Goal: Task Accomplishment & Management: Manage account settings

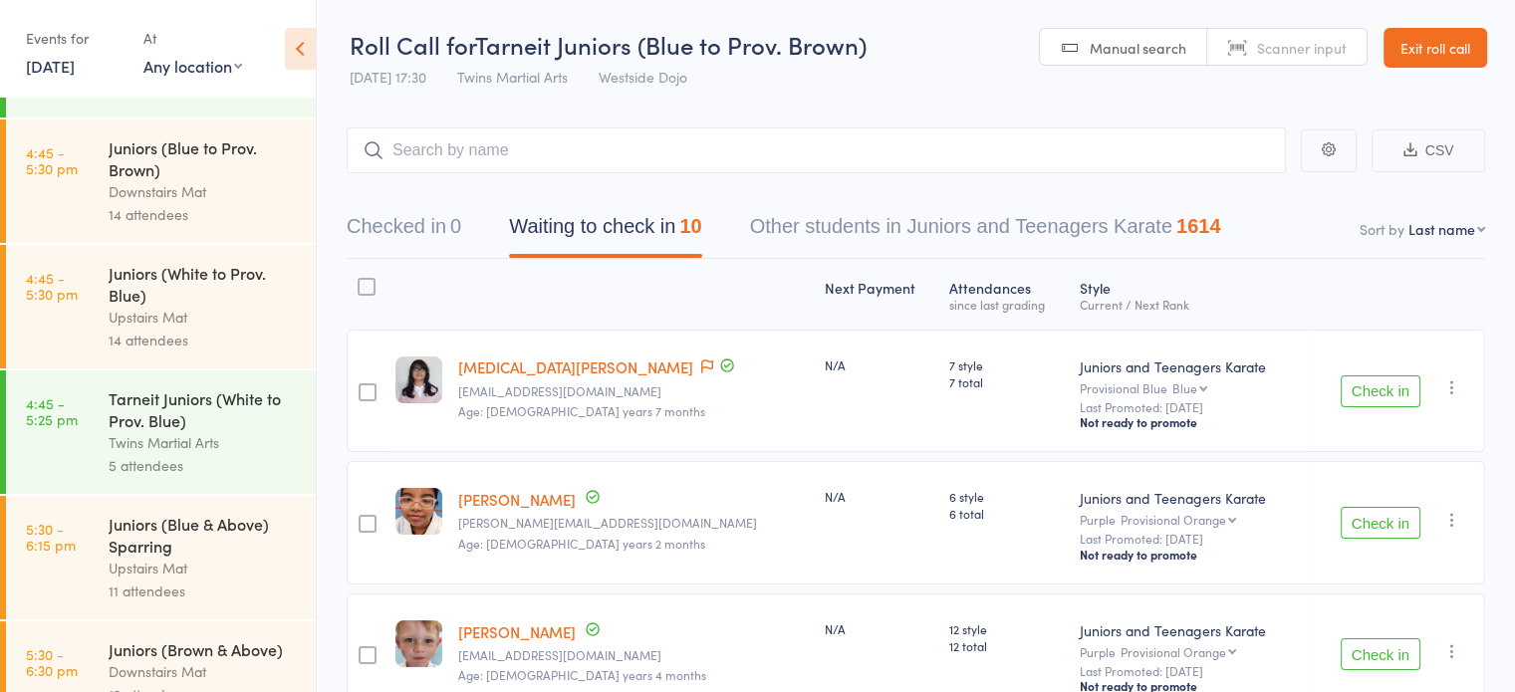
scroll to position [520, 0]
click at [143, 429] on div "Tarneit Juniors (White to Prov. Blue)" at bounding box center [204, 408] width 190 height 44
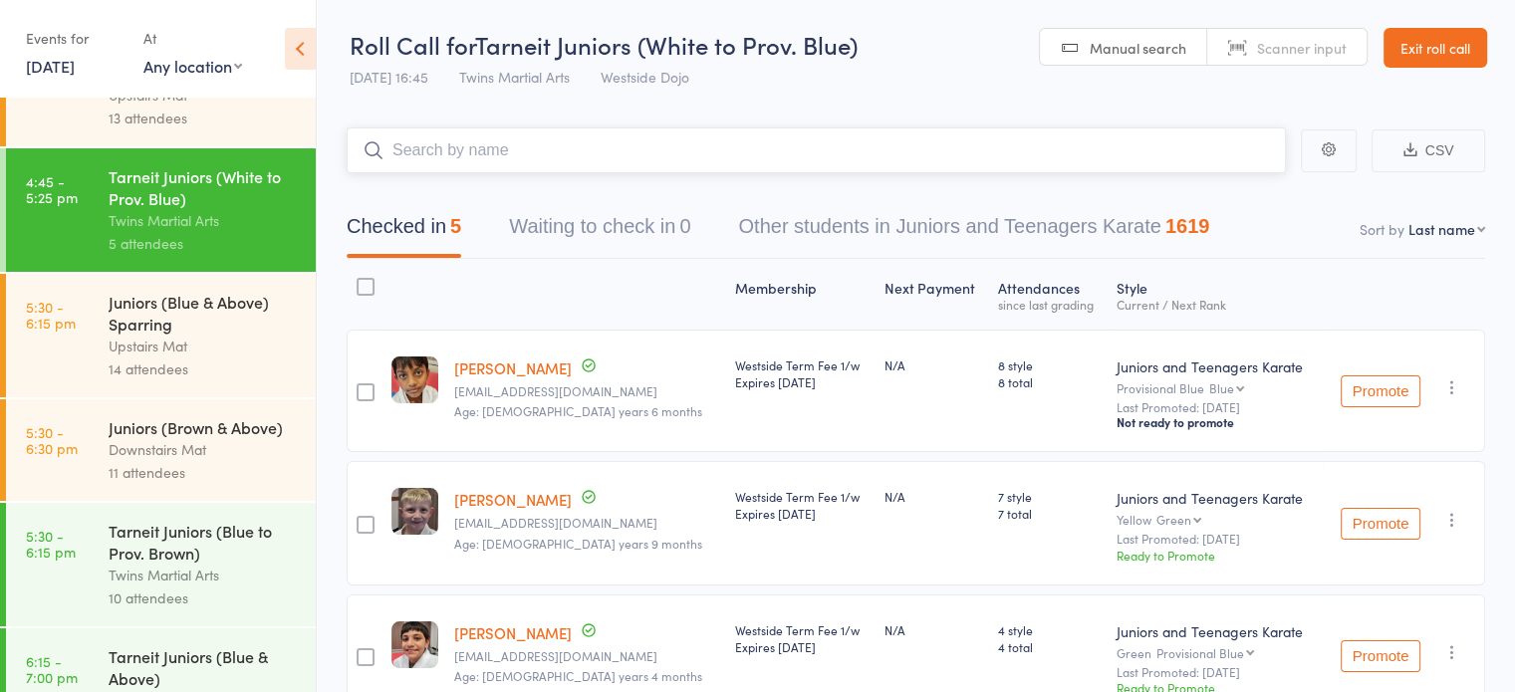
scroll to position [992, 0]
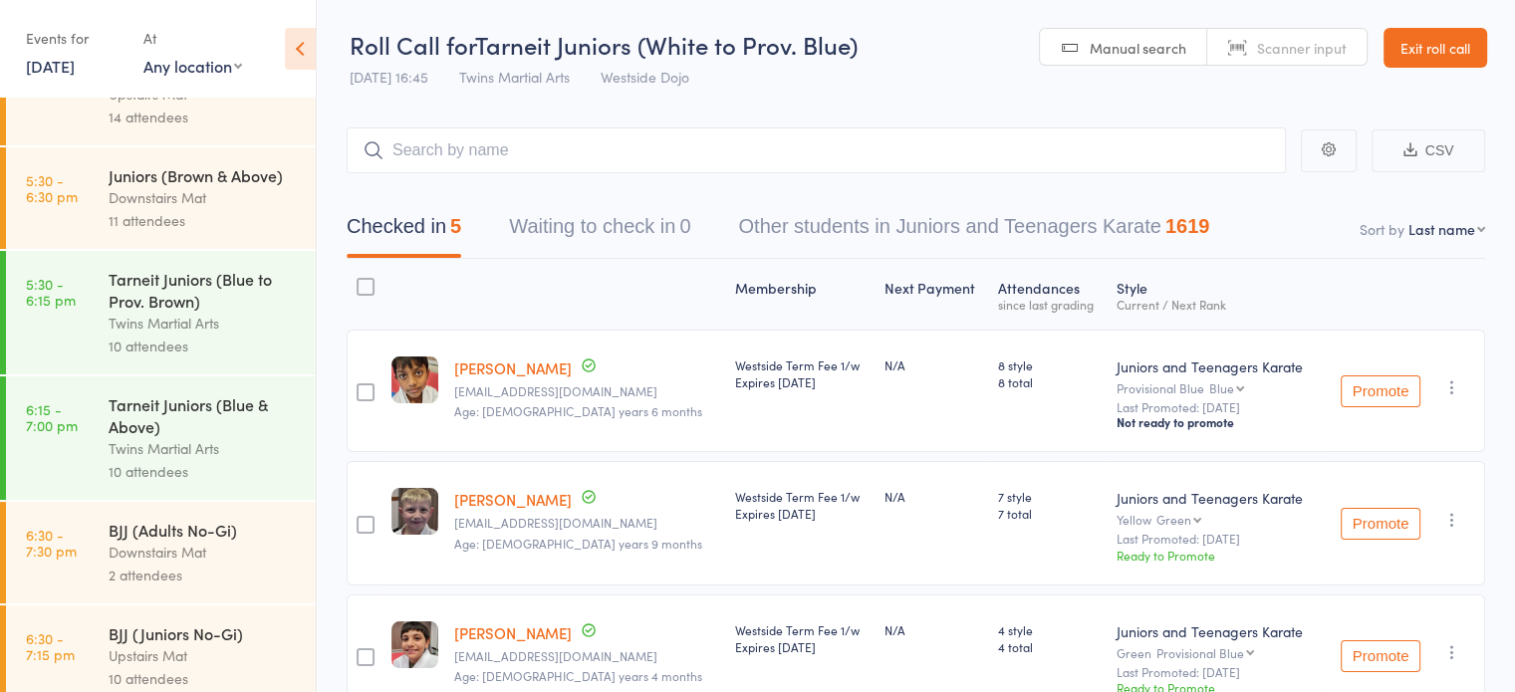
click at [166, 335] on div "Twins Martial Arts" at bounding box center [204, 323] width 190 height 23
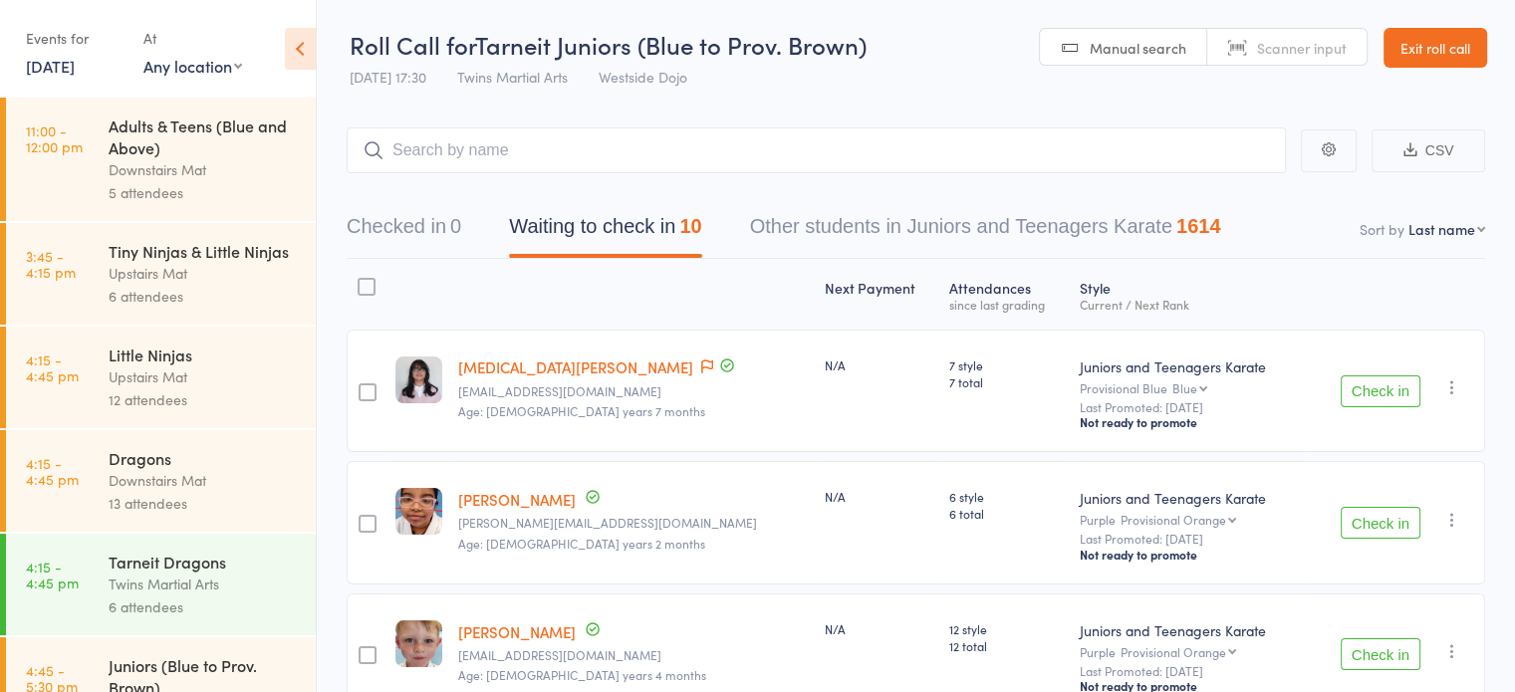
click at [368, 286] on div at bounding box center [367, 287] width 18 height 18
click at [362, 281] on input "checkbox" at bounding box center [362, 281] width 0 height 0
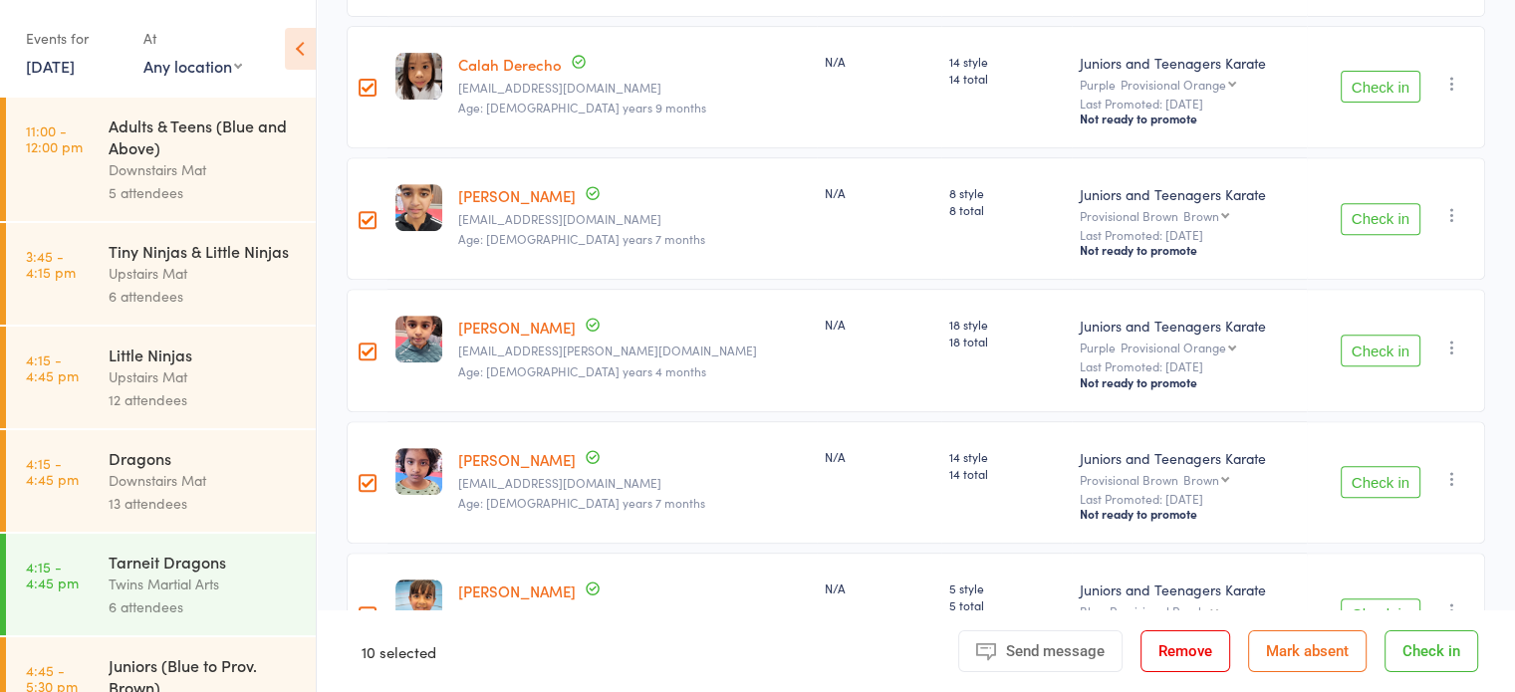
scroll to position [833, 0]
click at [361, 103] on div at bounding box center [367, 86] width 41 height 123
click at [367, 91] on div at bounding box center [368, 87] width 18 height 18
click at [363, 81] on input "checkbox" at bounding box center [363, 81] width 0 height 0
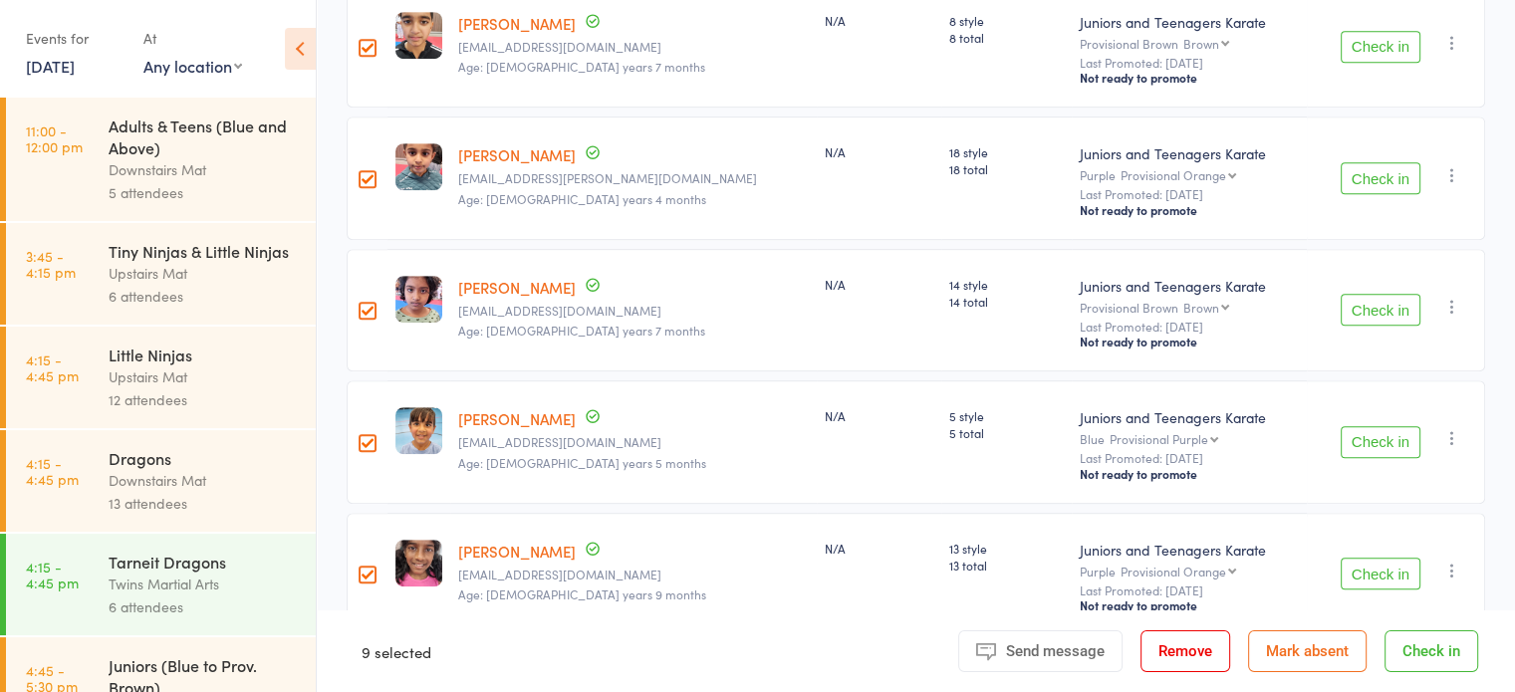
scroll to position [1037, 0]
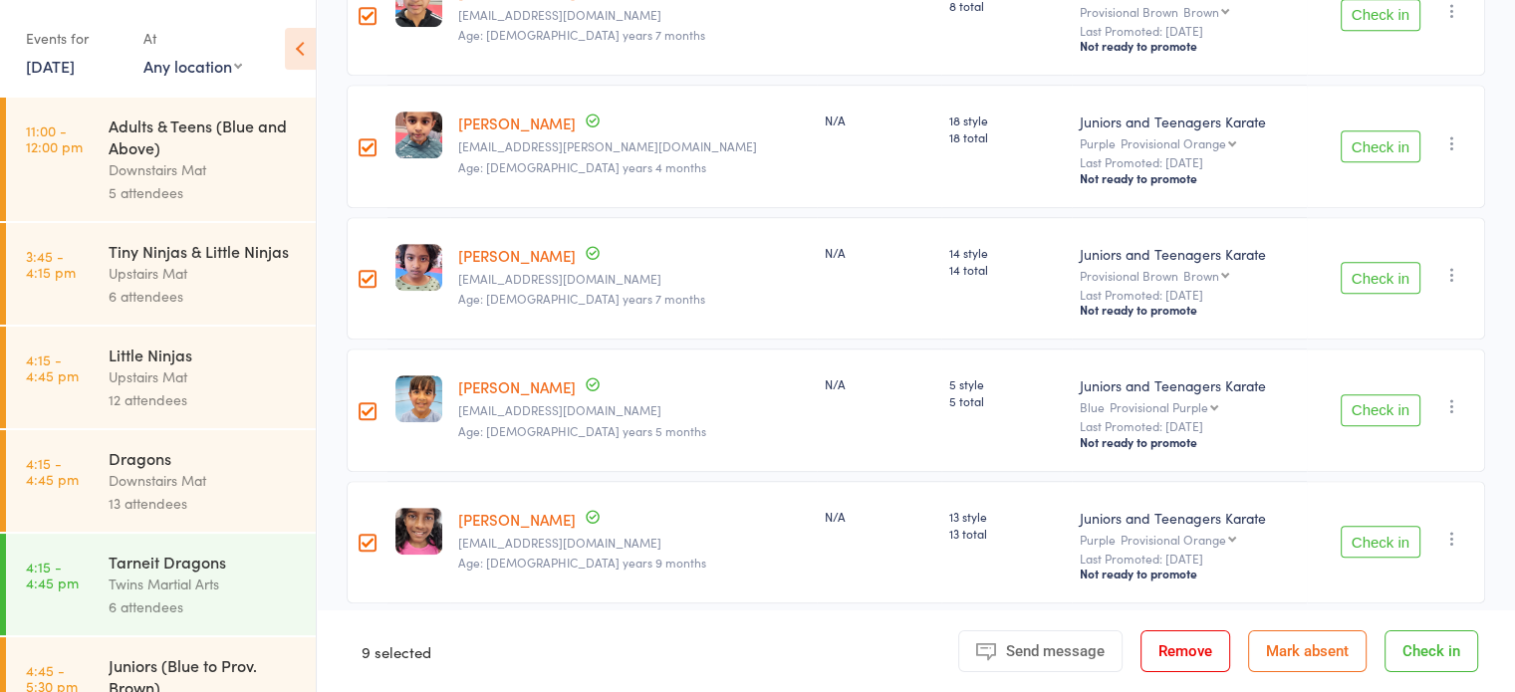
click at [375, 409] on div at bounding box center [368, 411] width 18 height 18
click at [363, 405] on input "checkbox" at bounding box center [363, 405] width 0 height 0
click at [1417, 641] on button "Check in" at bounding box center [1432, 652] width 94 height 42
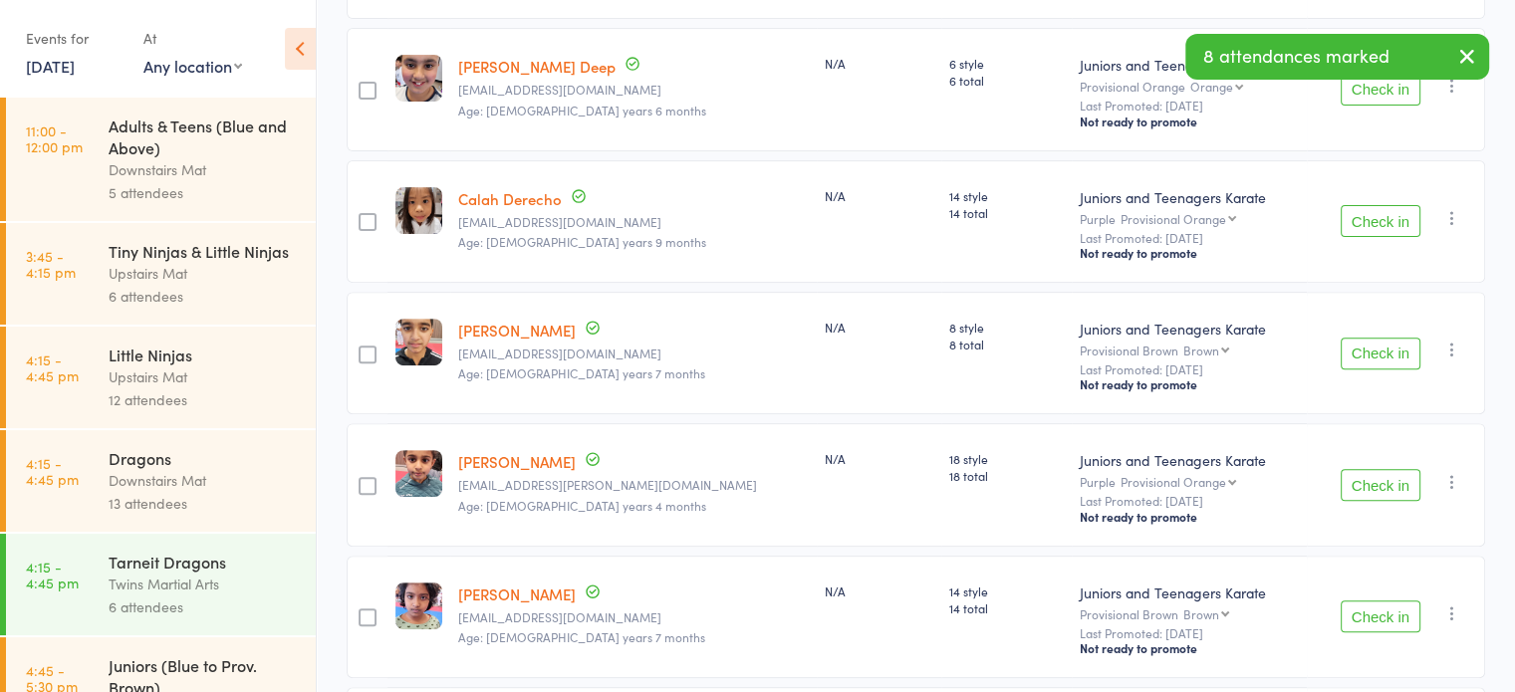
scroll to position [0, 0]
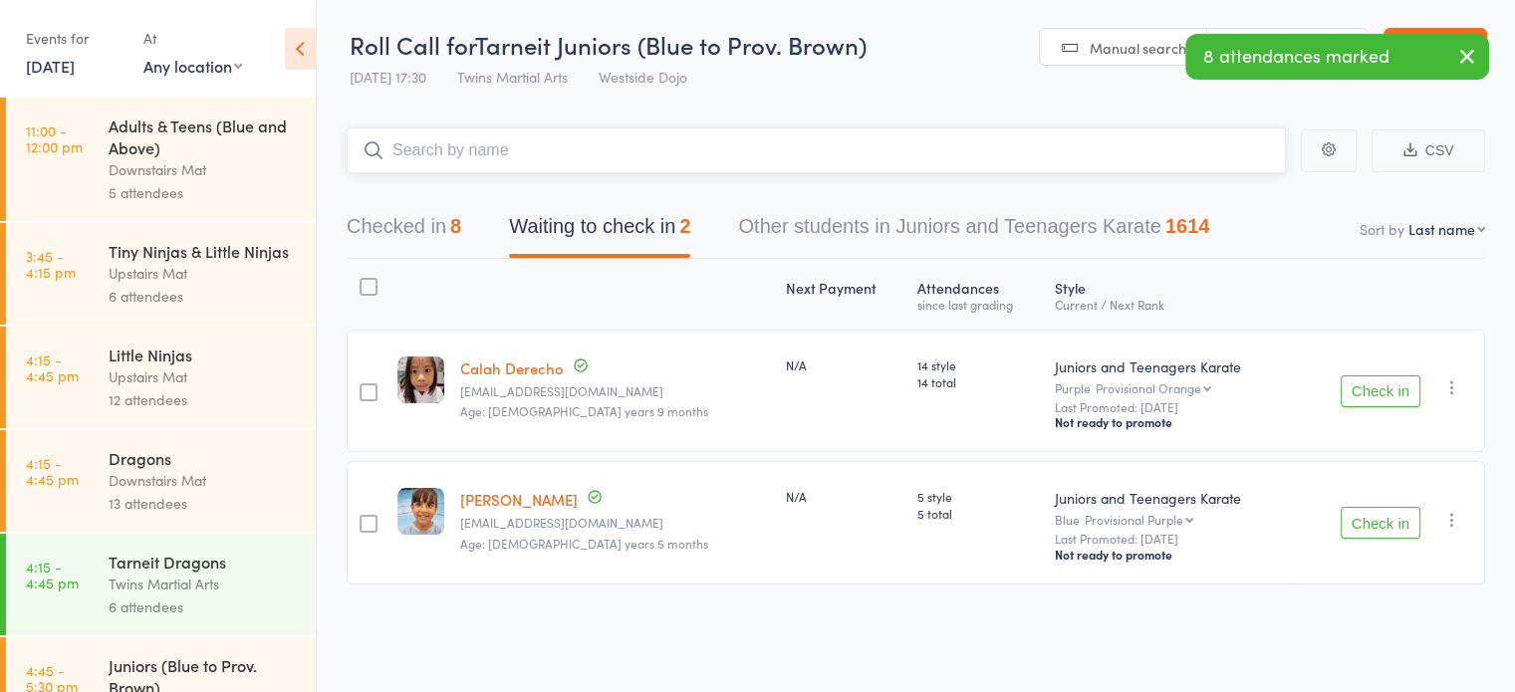
click at [695, 159] on input "search" at bounding box center [816, 151] width 939 height 46
type input "[PERSON_NAME]"
click at [436, 246] on button "Checked in 9" at bounding box center [404, 231] width 115 height 53
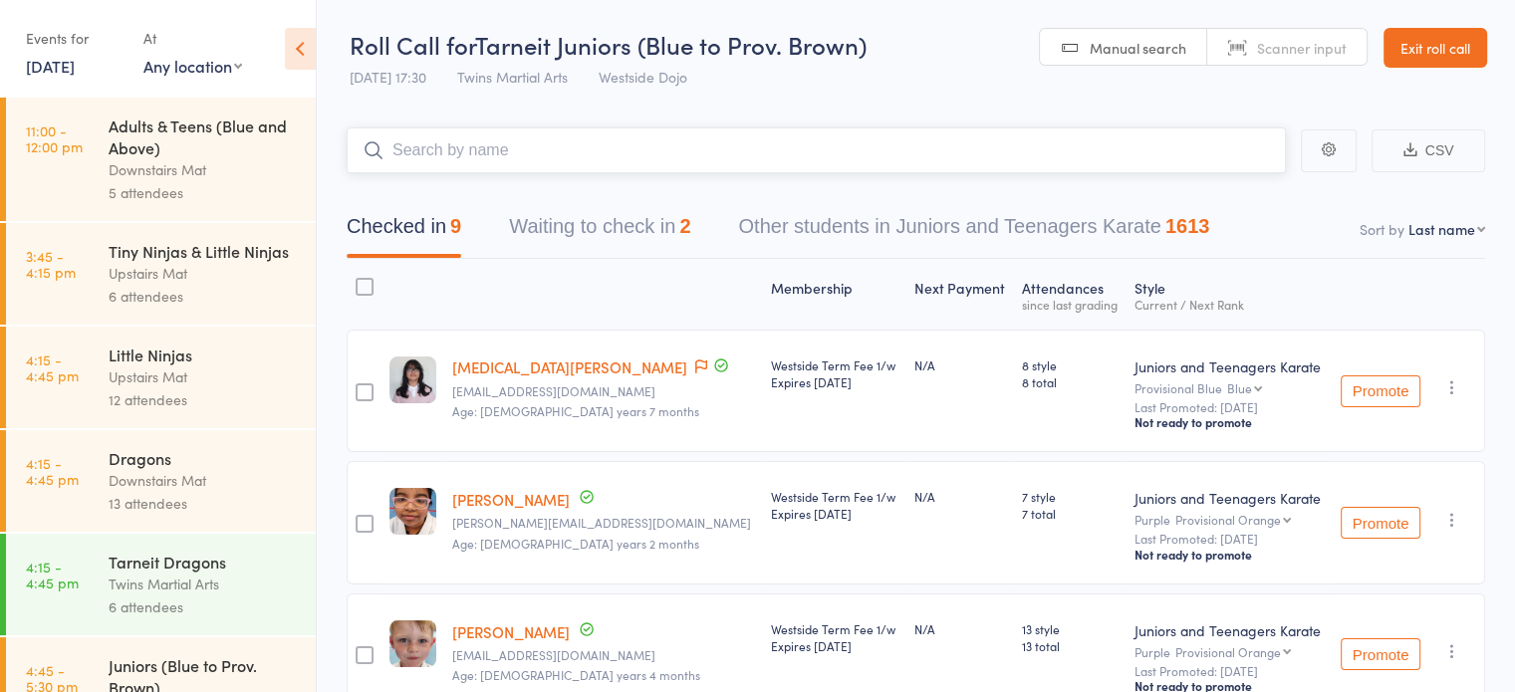
click at [737, 138] on input "search" at bounding box center [816, 151] width 939 height 46
type input "nafeesa"
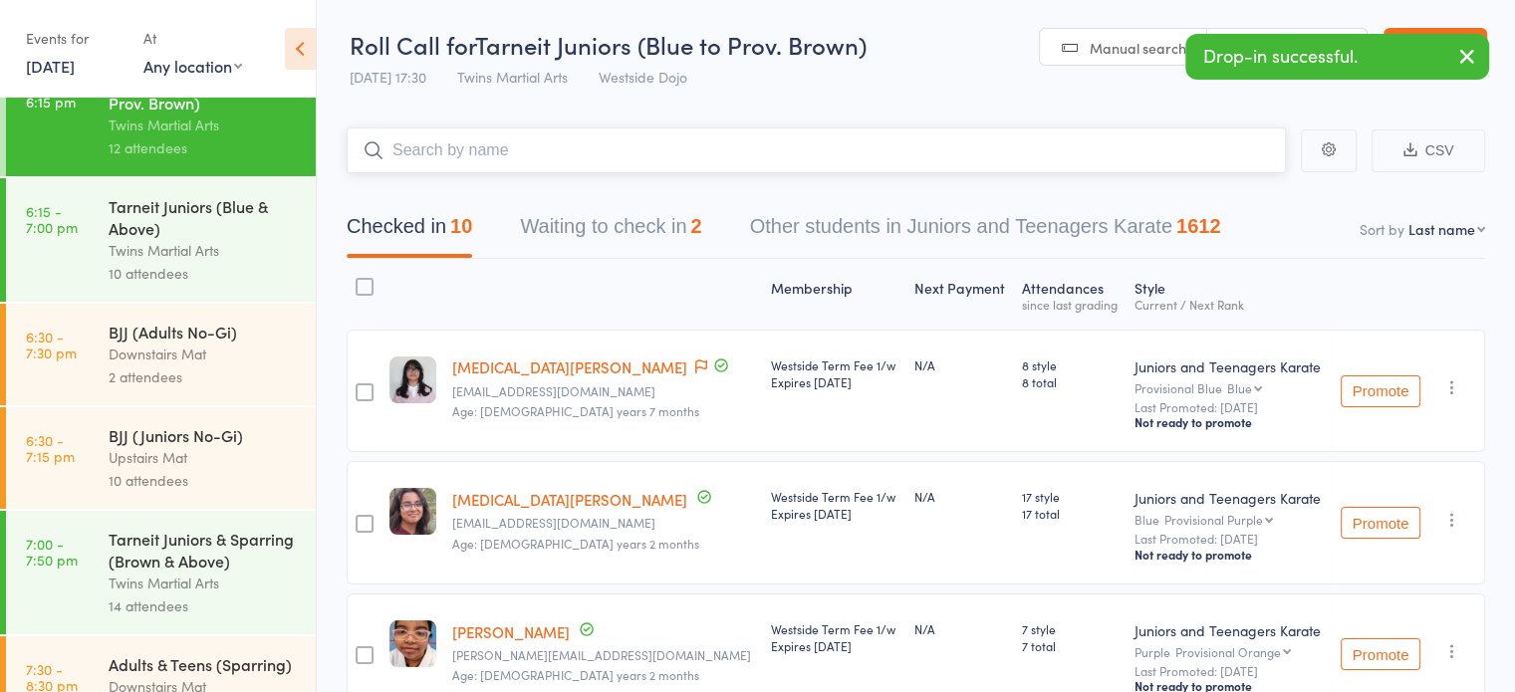
scroll to position [1295, 0]
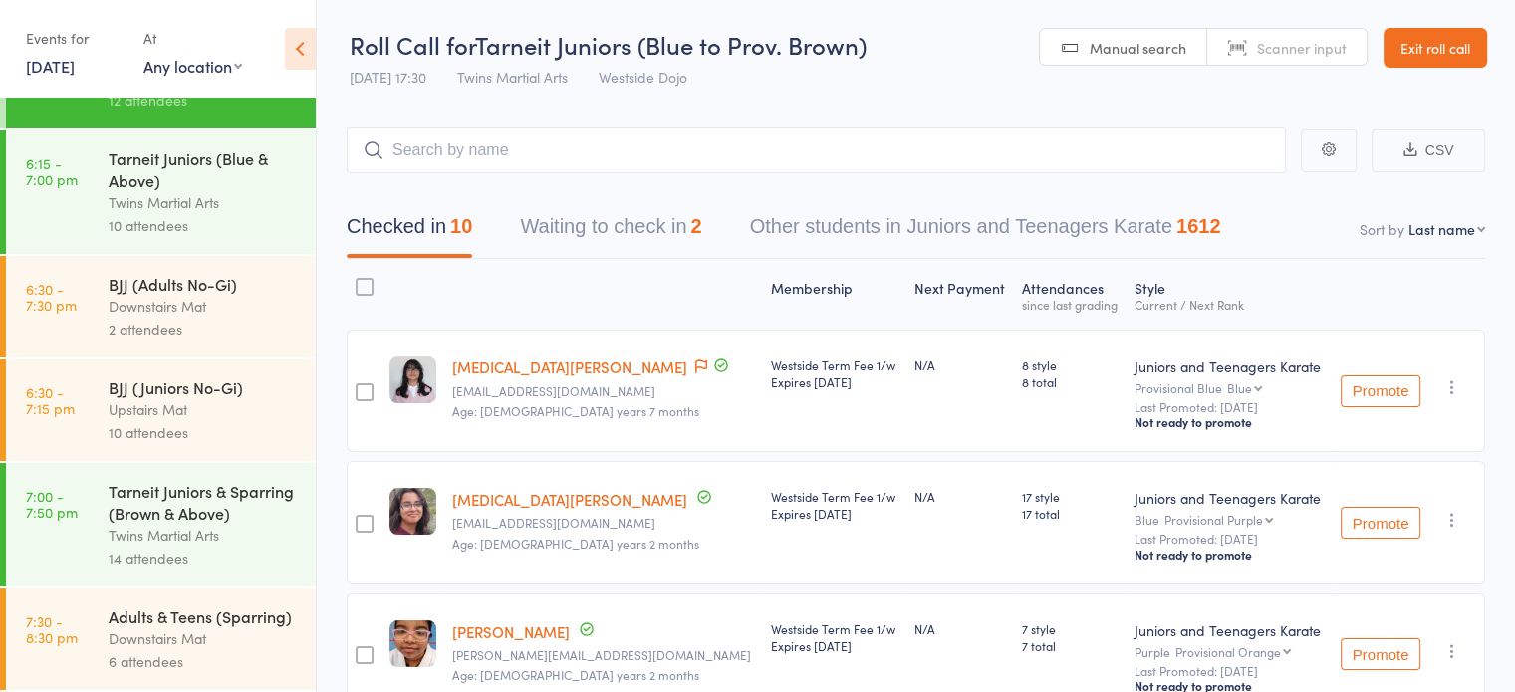
click at [160, 377] on div "BJJ (Juniors No-Gi)" at bounding box center [204, 388] width 190 height 22
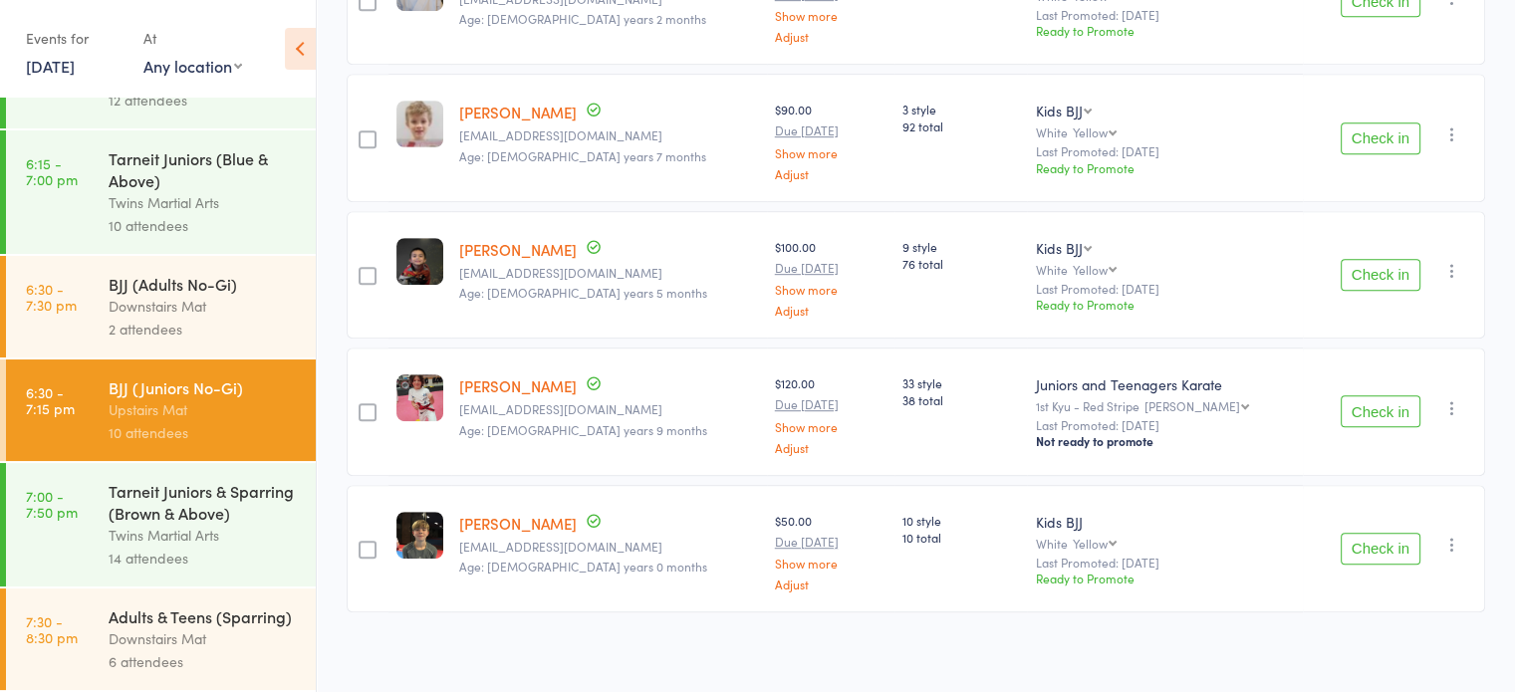
scroll to position [1251, 0]
click at [169, 318] on div "Downstairs Mat" at bounding box center [204, 306] width 190 height 23
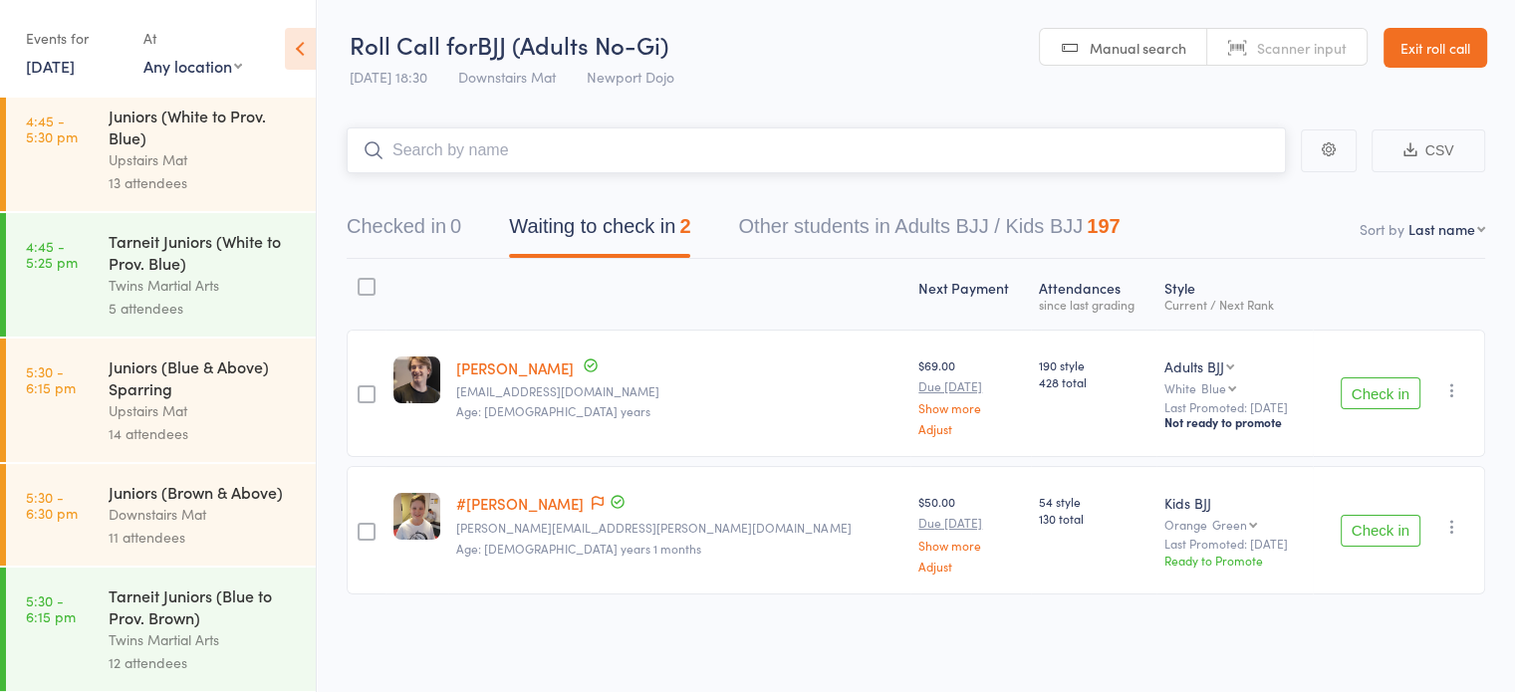
scroll to position [1295, 0]
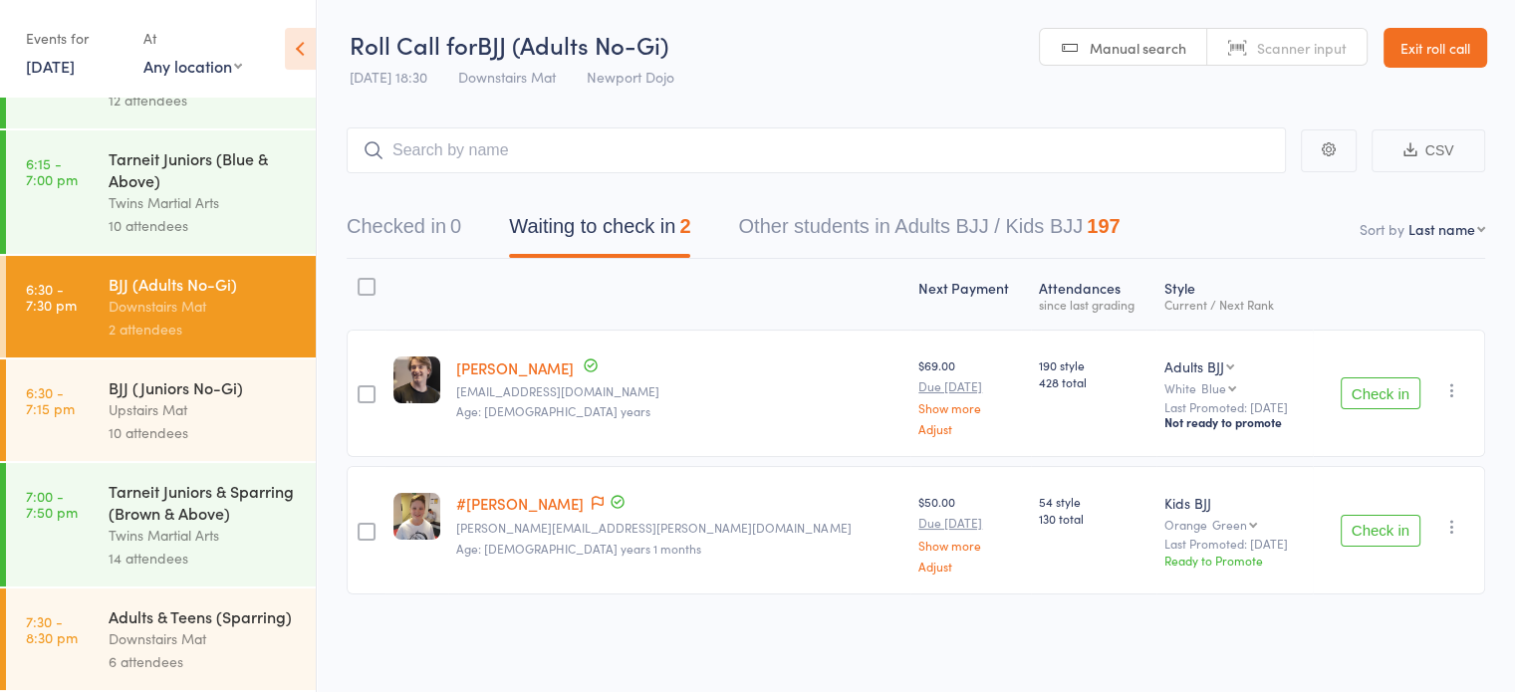
click at [183, 480] on div "Tarneit Juniors & Sparring (Brown & Above)" at bounding box center [204, 502] width 190 height 44
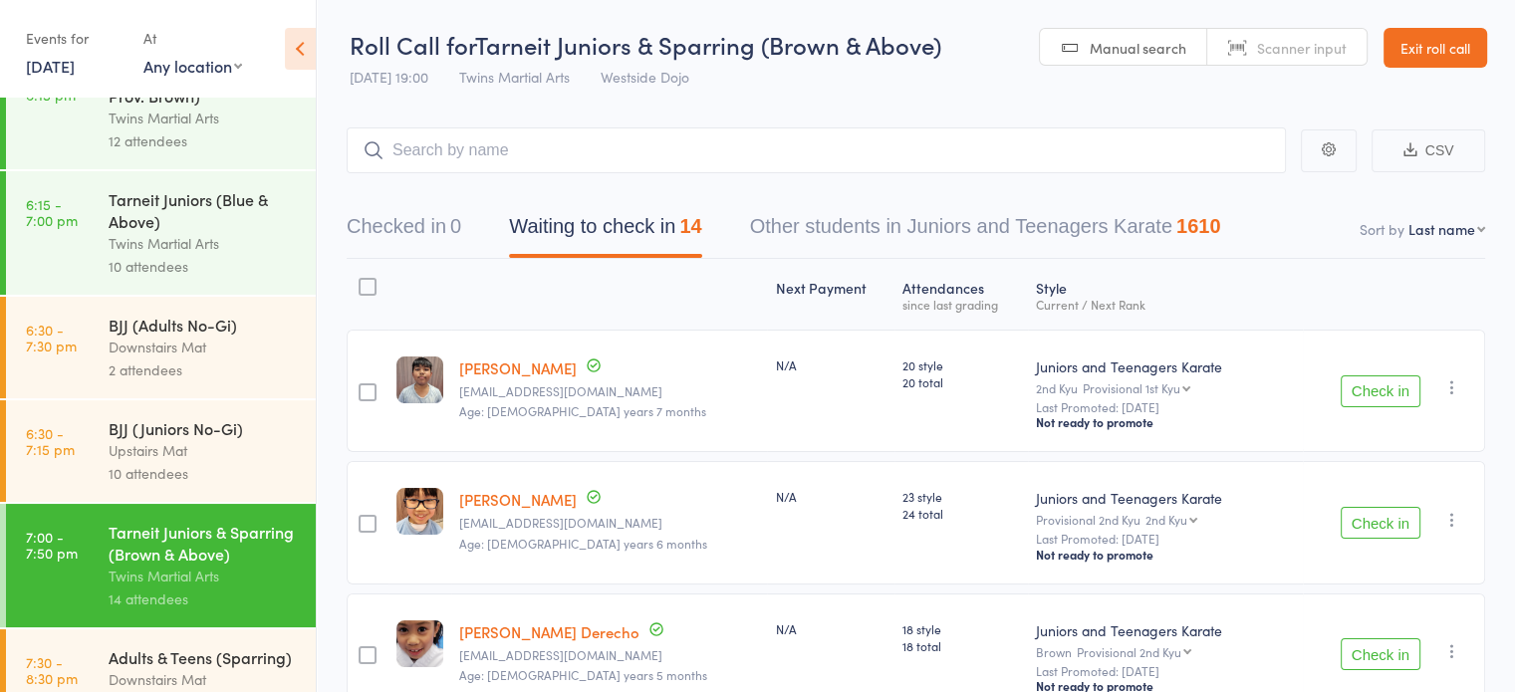
scroll to position [1295, 0]
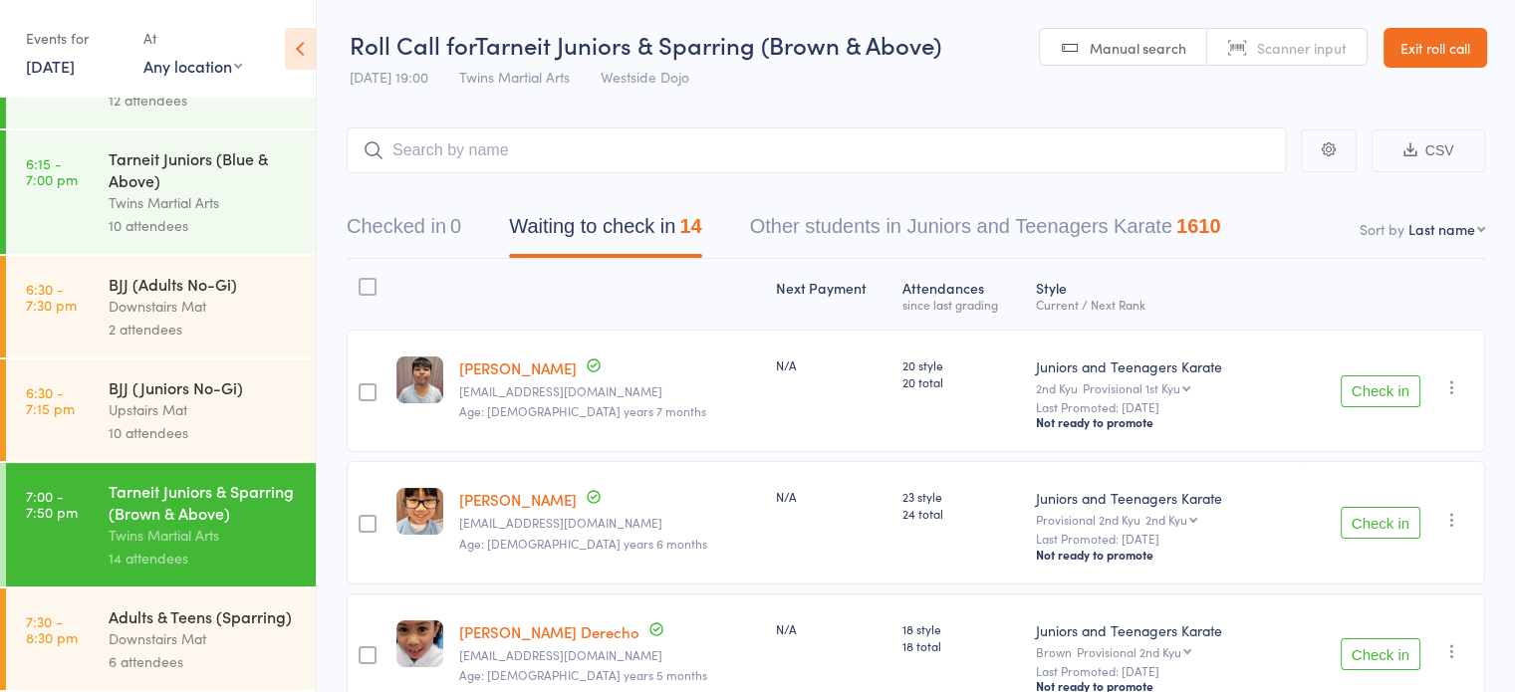
click at [184, 632] on div "Downstairs Mat" at bounding box center [204, 639] width 190 height 23
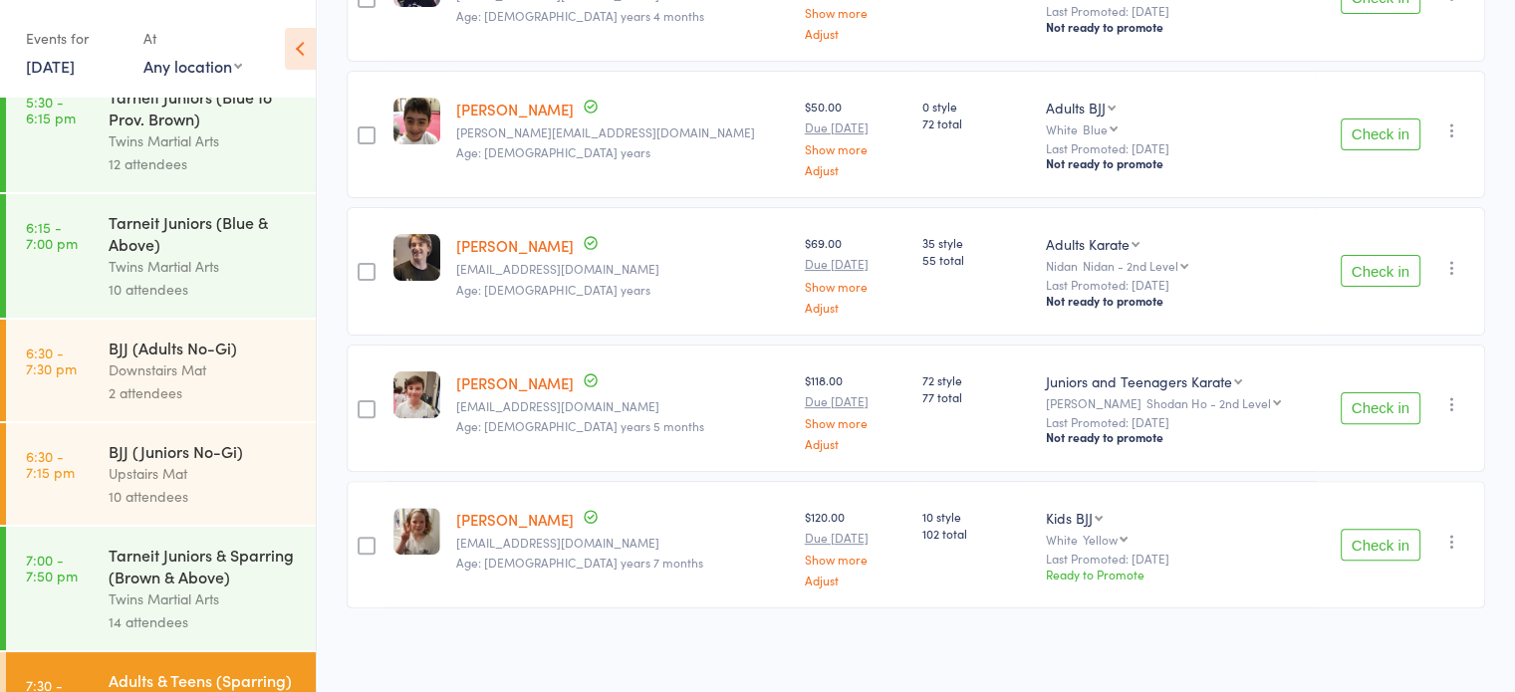
scroll to position [1273, 0]
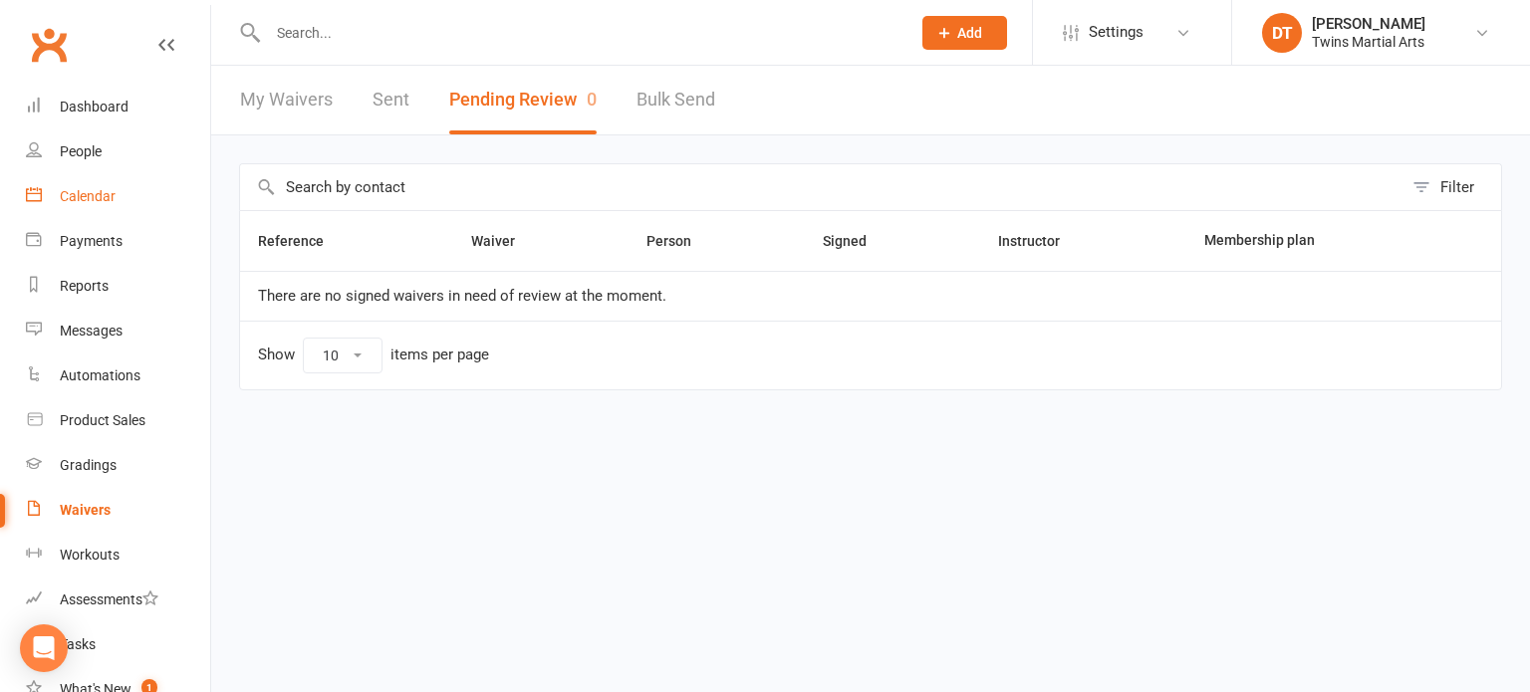
drag, startPoint x: 0, startPoint y: 0, endPoint x: 111, endPoint y: 196, distance: 225.3
click at [111, 196] on div "Calendar" at bounding box center [88, 196] width 56 height 16
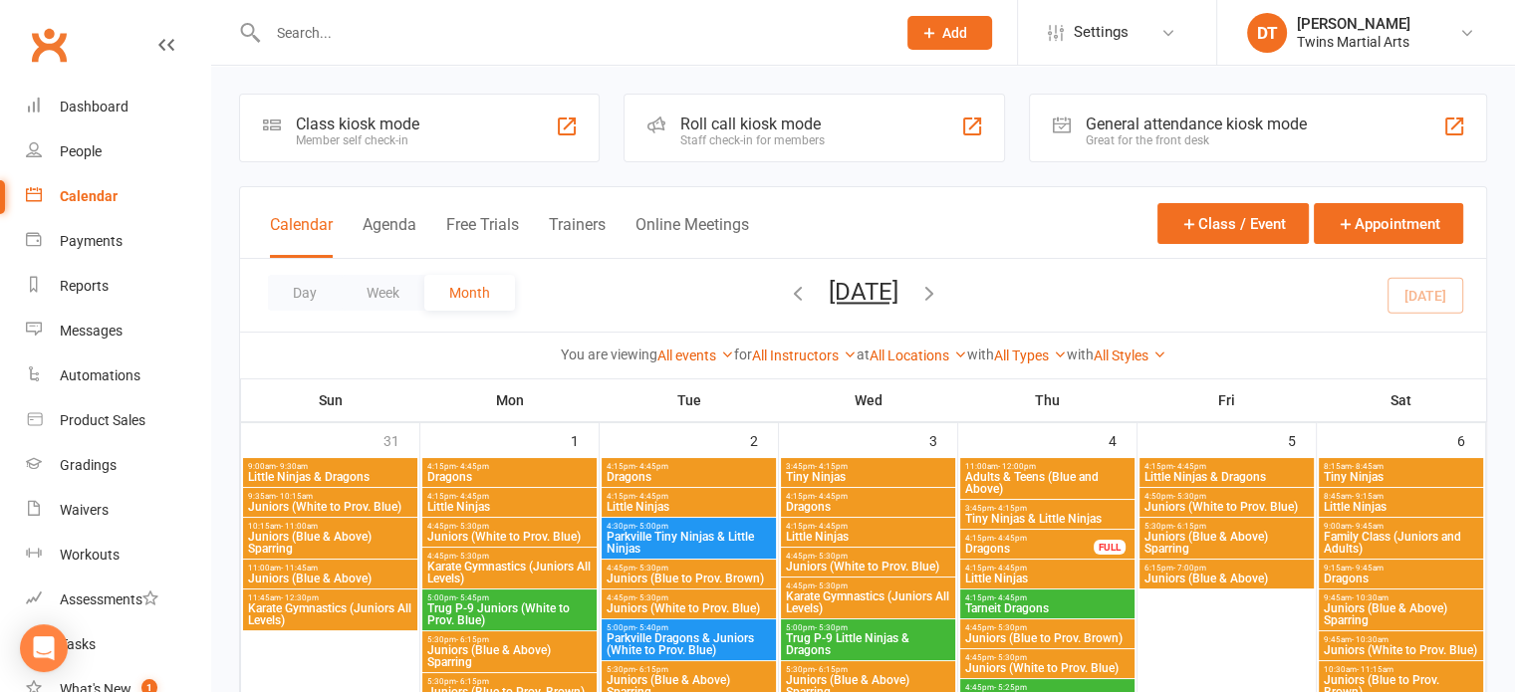
click at [940, 297] on icon "button" at bounding box center [930, 293] width 22 height 22
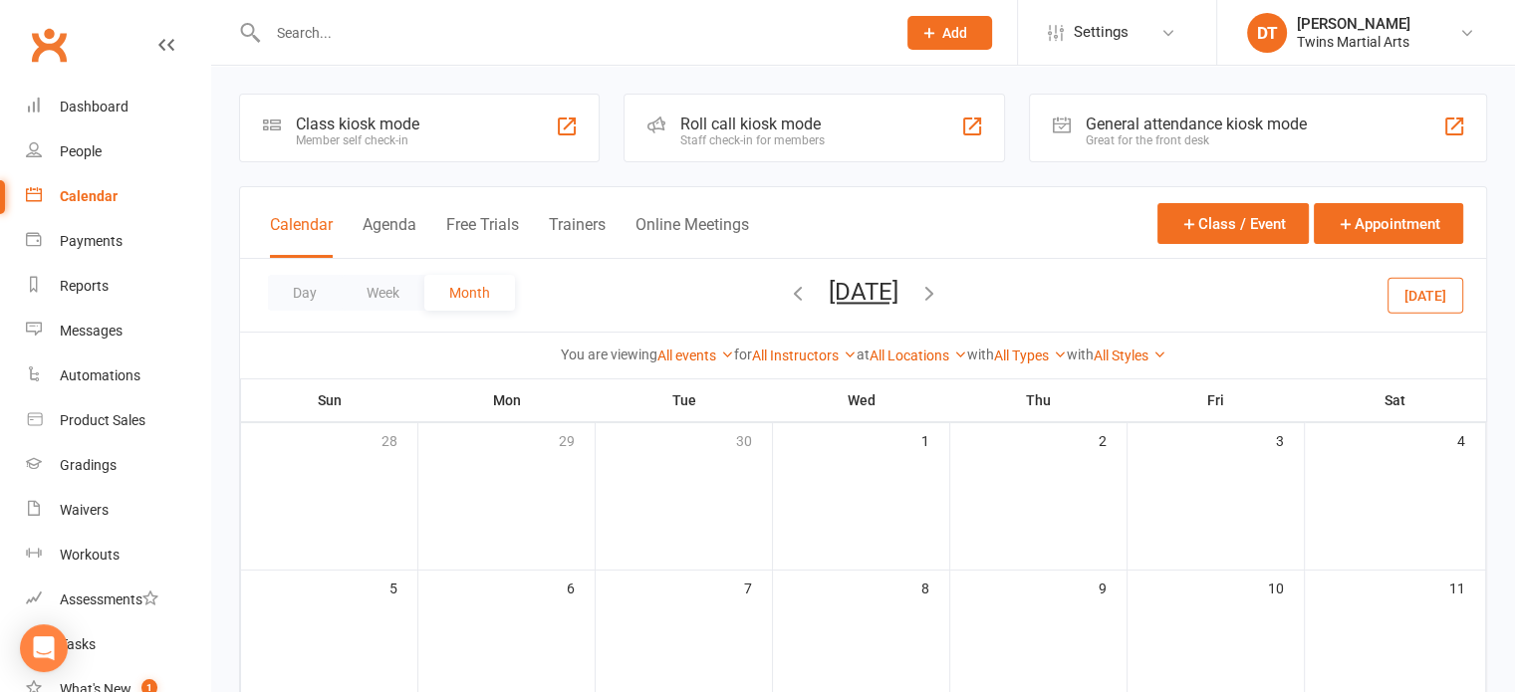
click at [787, 295] on icon "button" at bounding box center [798, 293] width 22 height 22
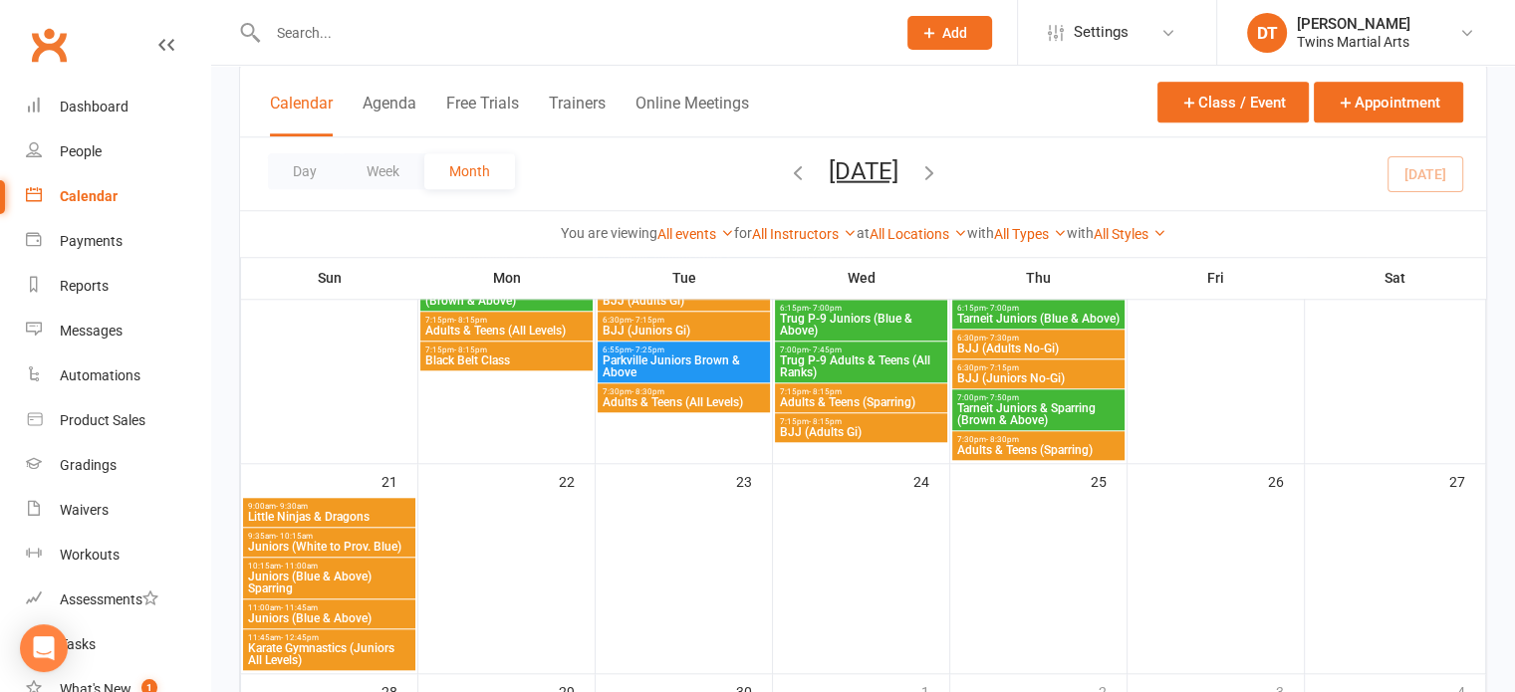
scroll to position [1589, 0]
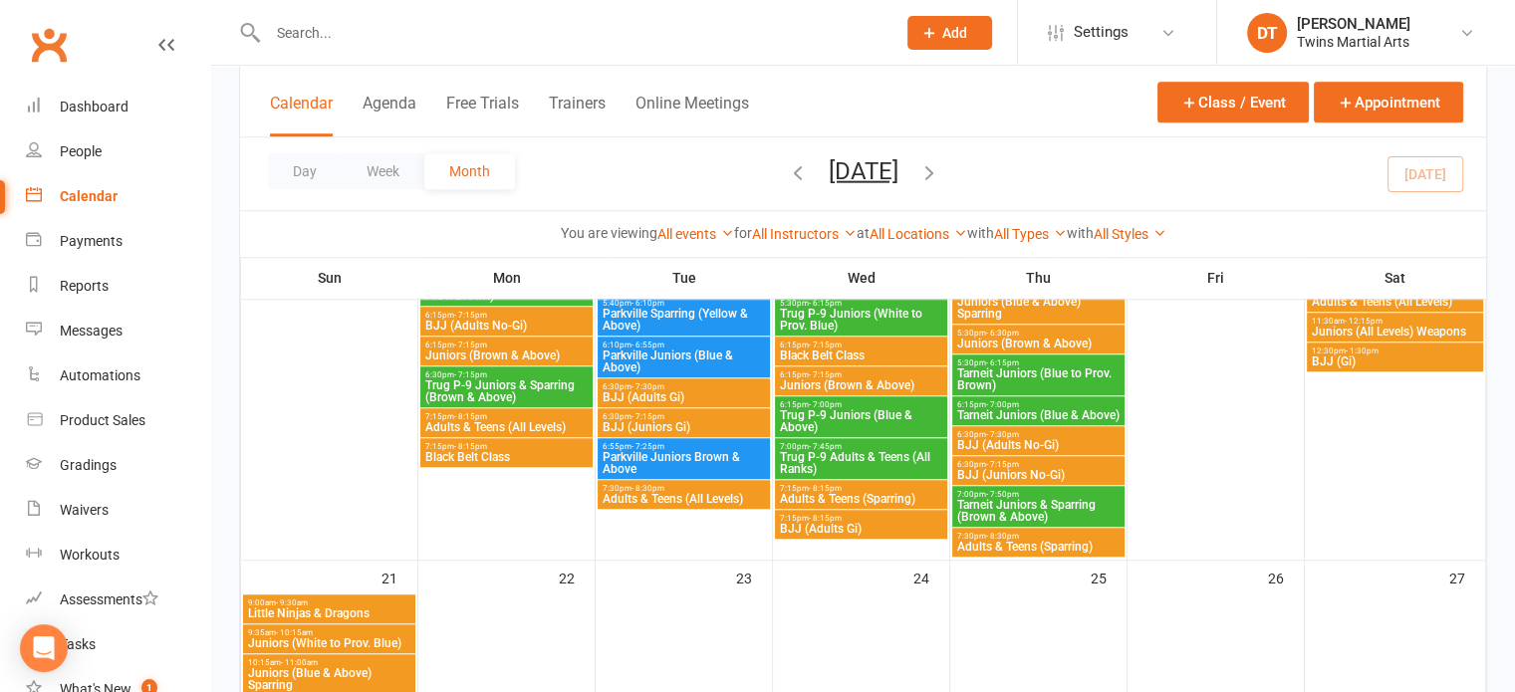
click at [386, 40] on input "text" at bounding box center [572, 33] width 620 height 28
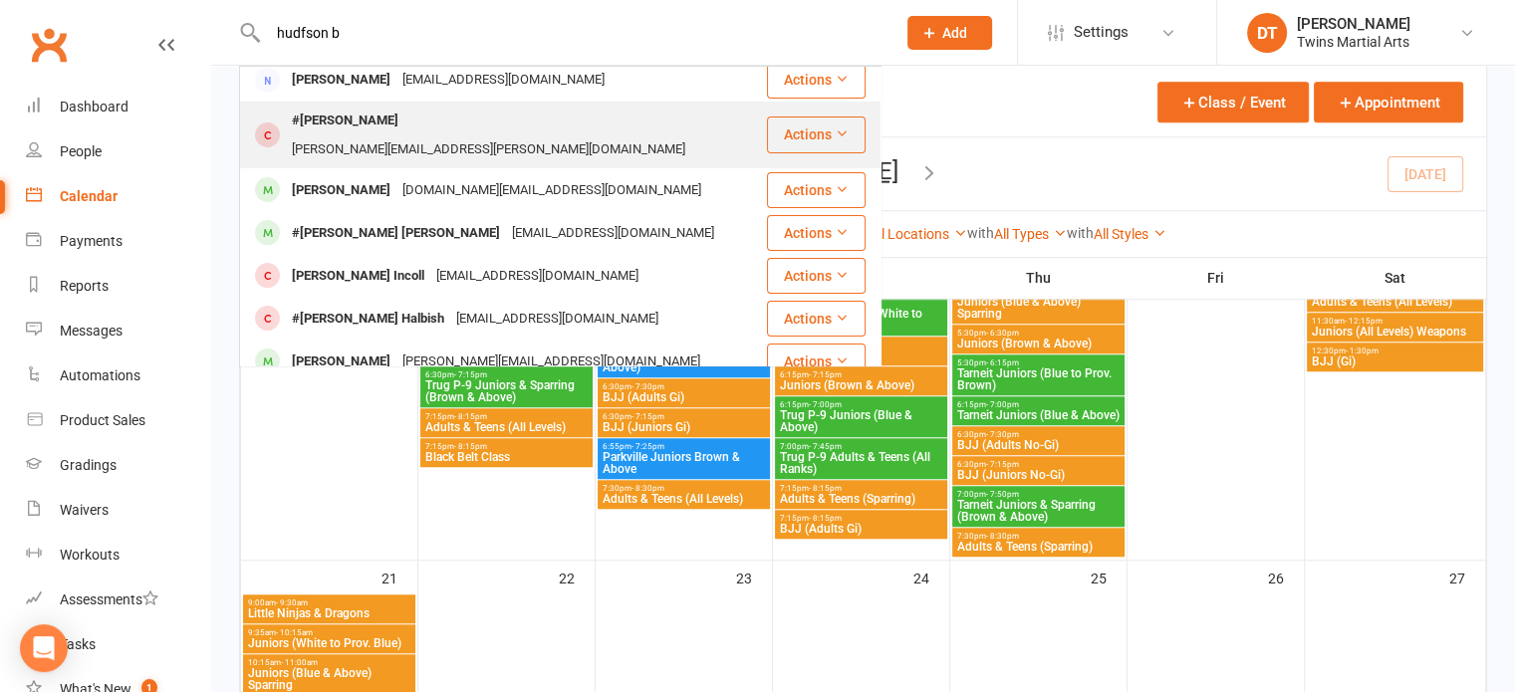
scroll to position [0, 0]
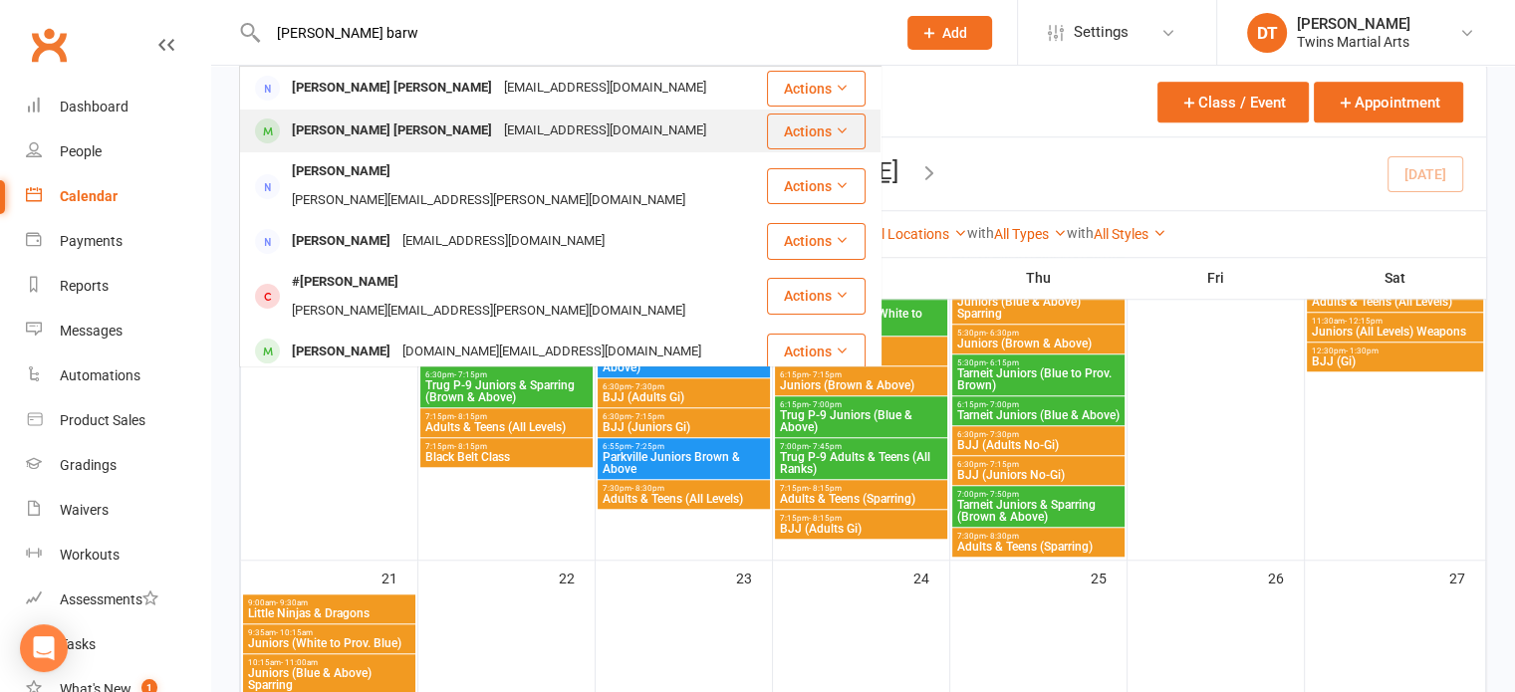
type input "hudson barw"
click at [486, 150] on div "Hudson Barwise lainee.barwise@education.vic.gov.au" at bounding box center [503, 131] width 524 height 41
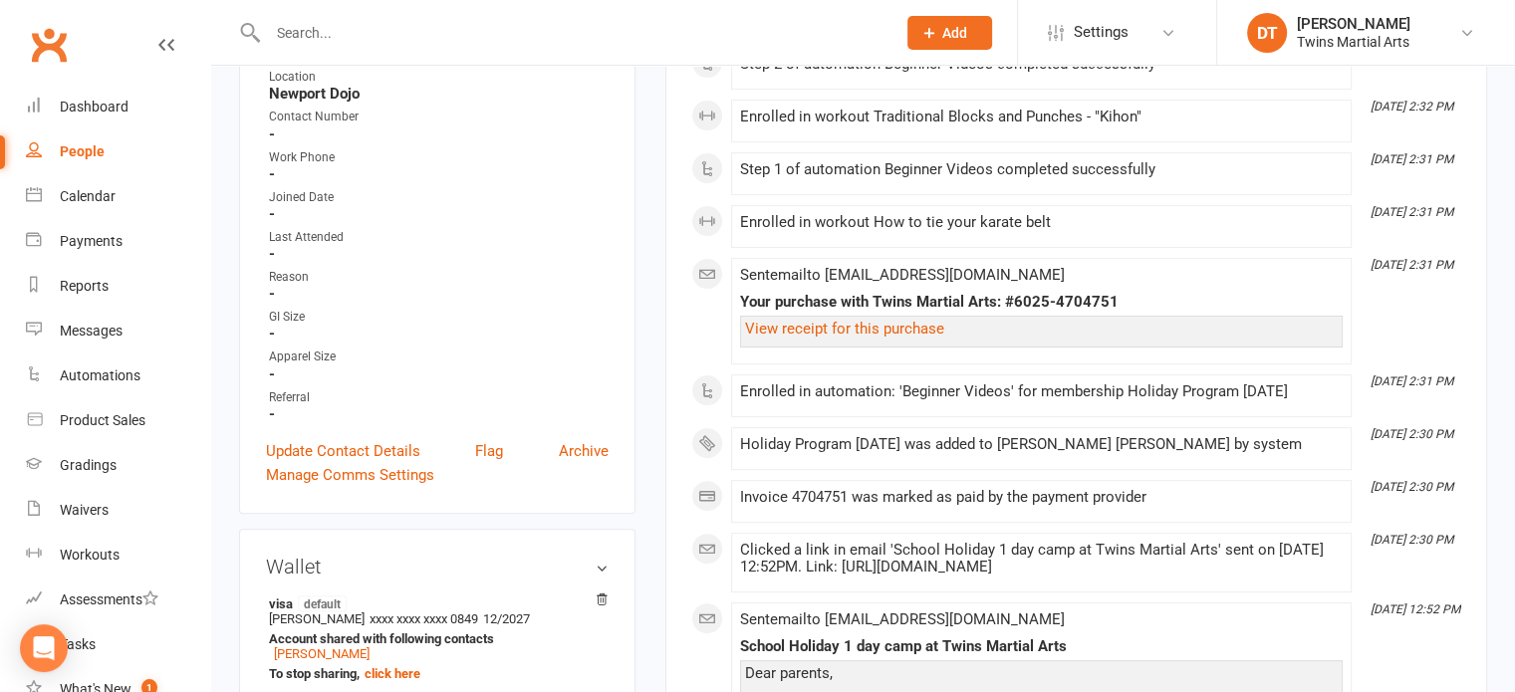
scroll to position [542, 0]
click at [920, 325] on link "View receipt for this purchase" at bounding box center [844, 329] width 199 height 18
click at [407, 23] on input "text" at bounding box center [572, 33] width 620 height 28
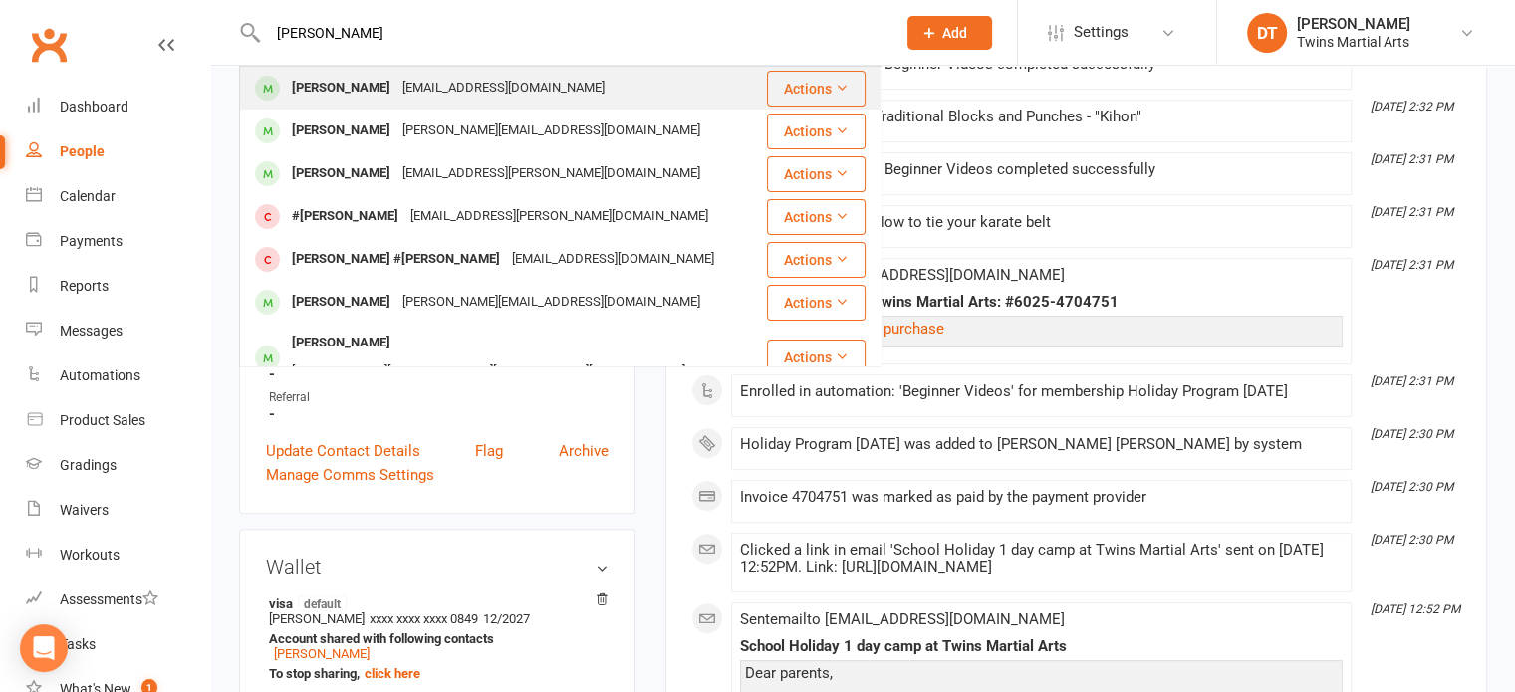
type input "samuel purdy"
click at [506, 106] on div "Samuel Purdy robynb101@gmail.com" at bounding box center [503, 88] width 524 height 41
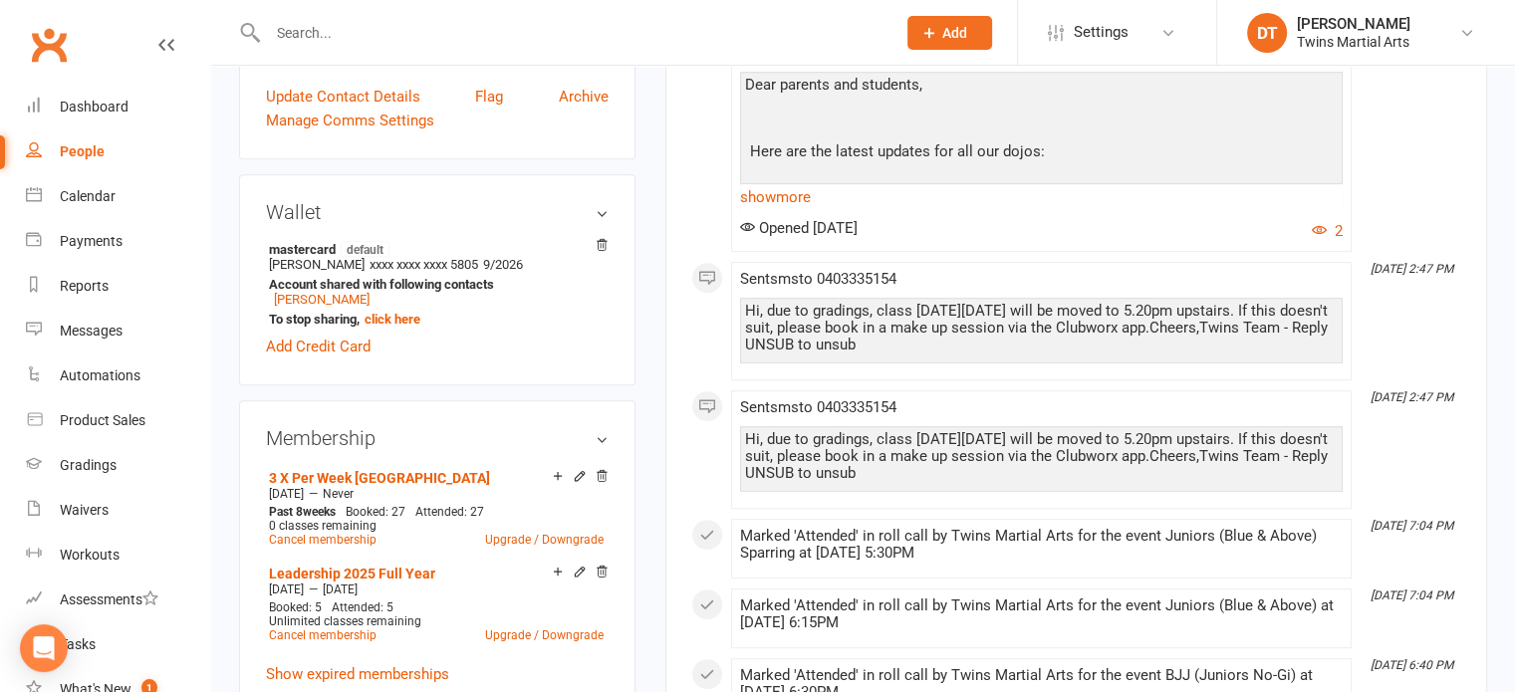
scroll to position [901, 0]
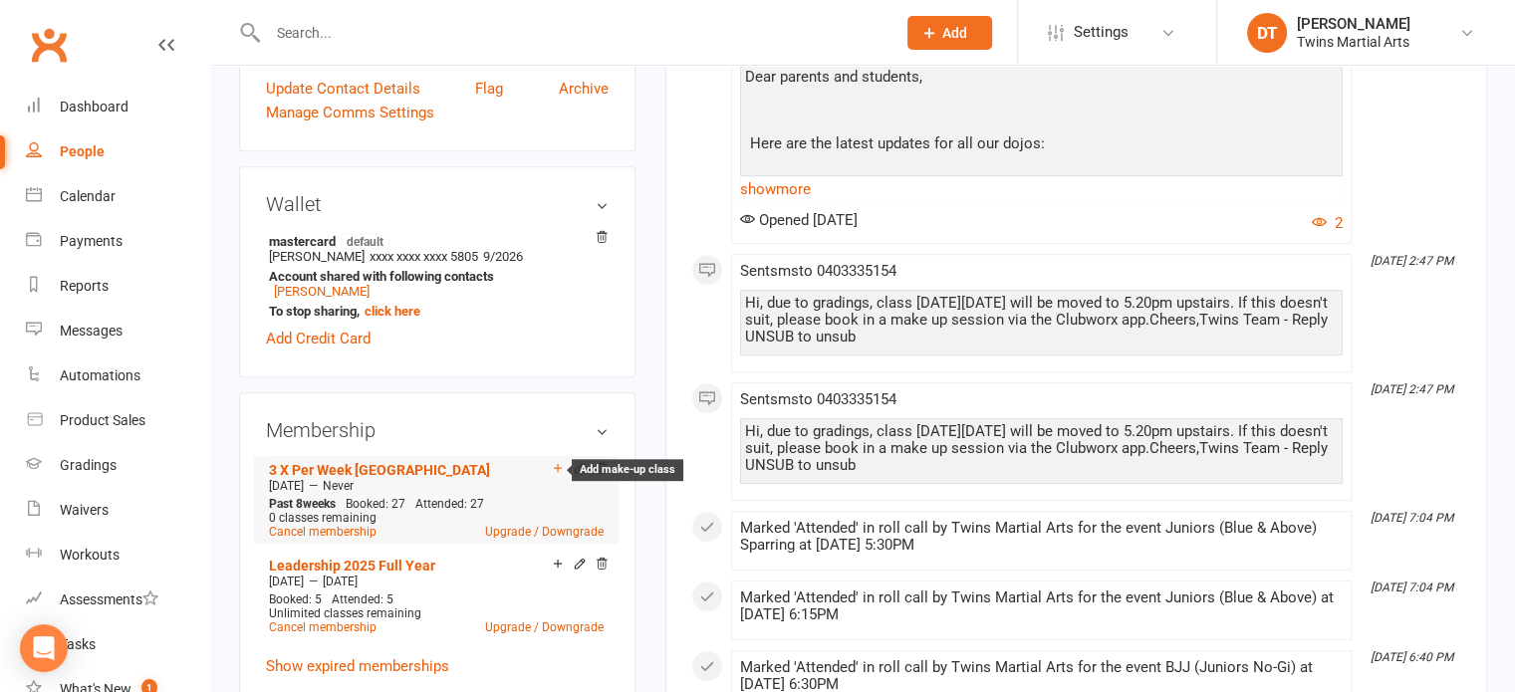
click at [557, 464] on icon at bounding box center [558, 468] width 8 height 8
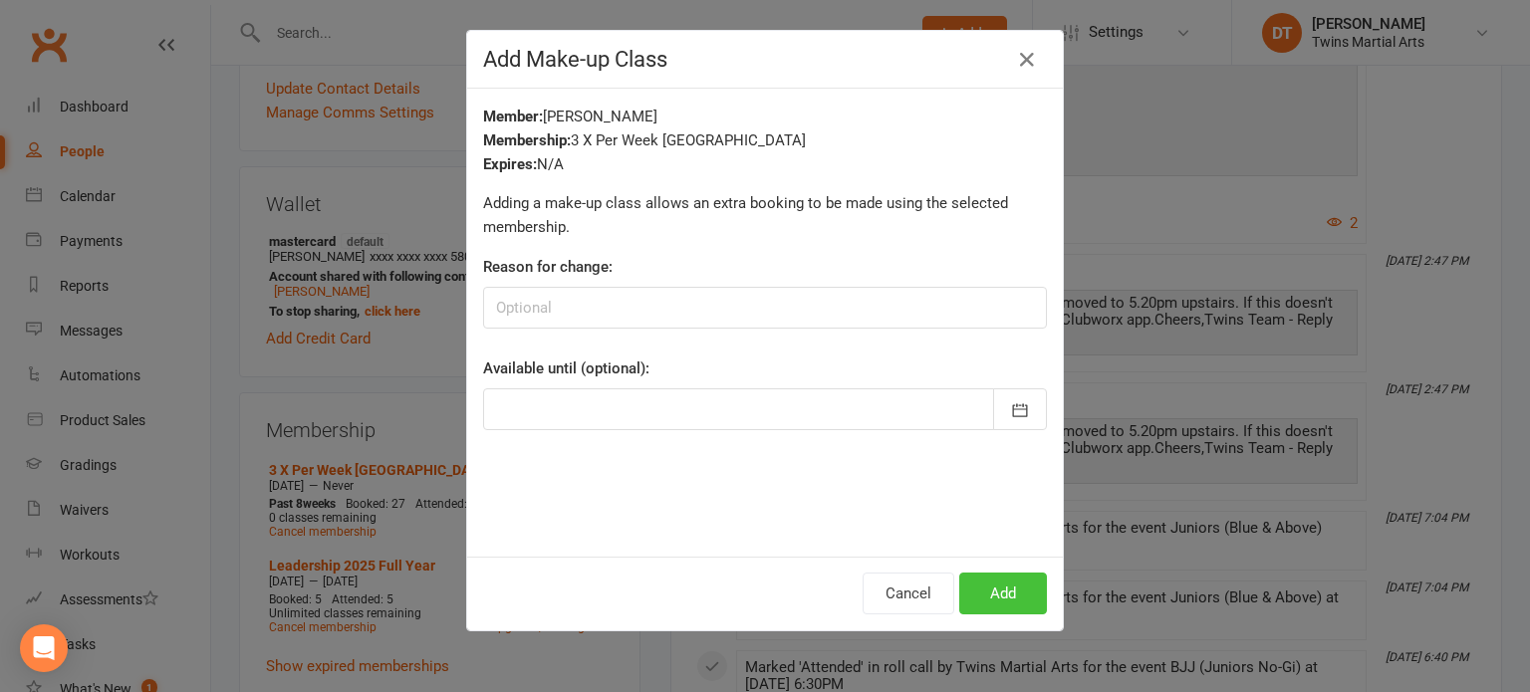
click at [980, 595] on button "Add" at bounding box center [1003, 594] width 88 height 42
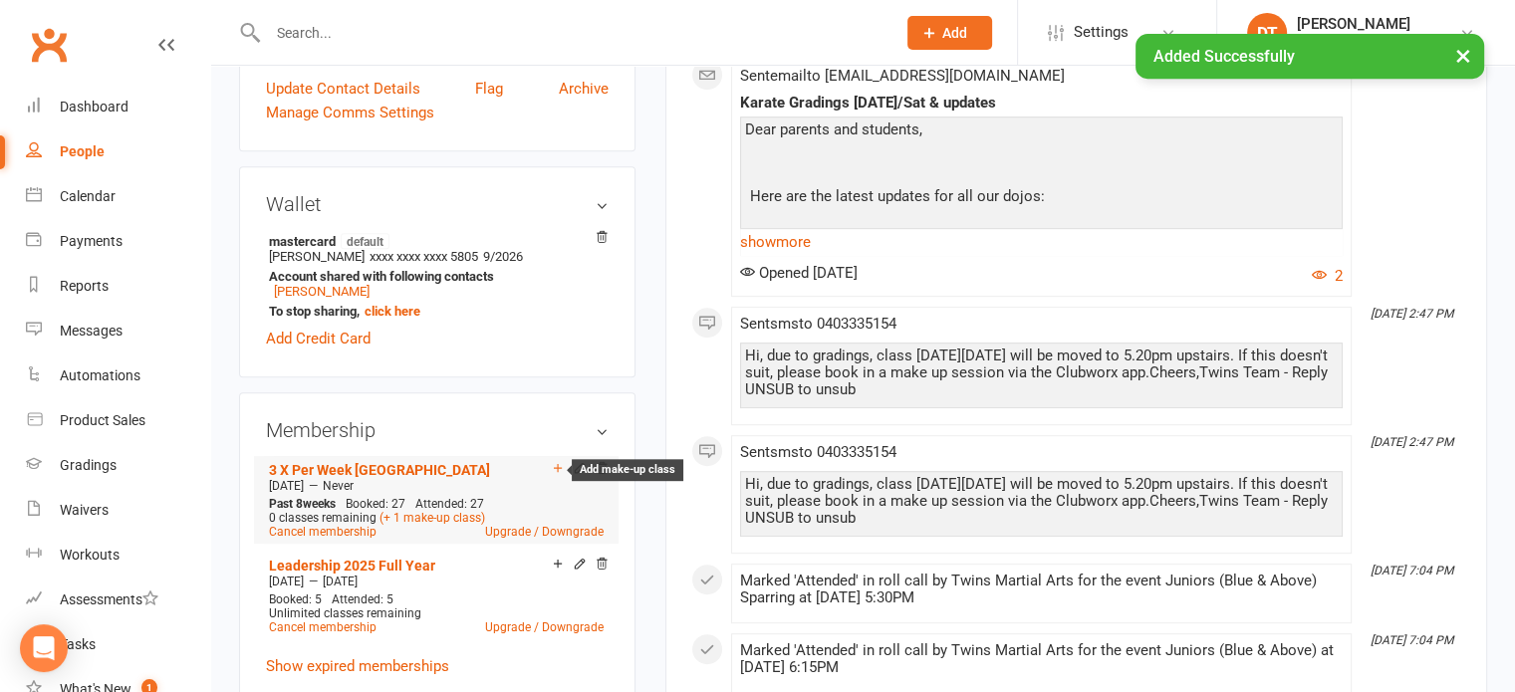
click at [558, 461] on icon at bounding box center [558, 468] width 14 height 14
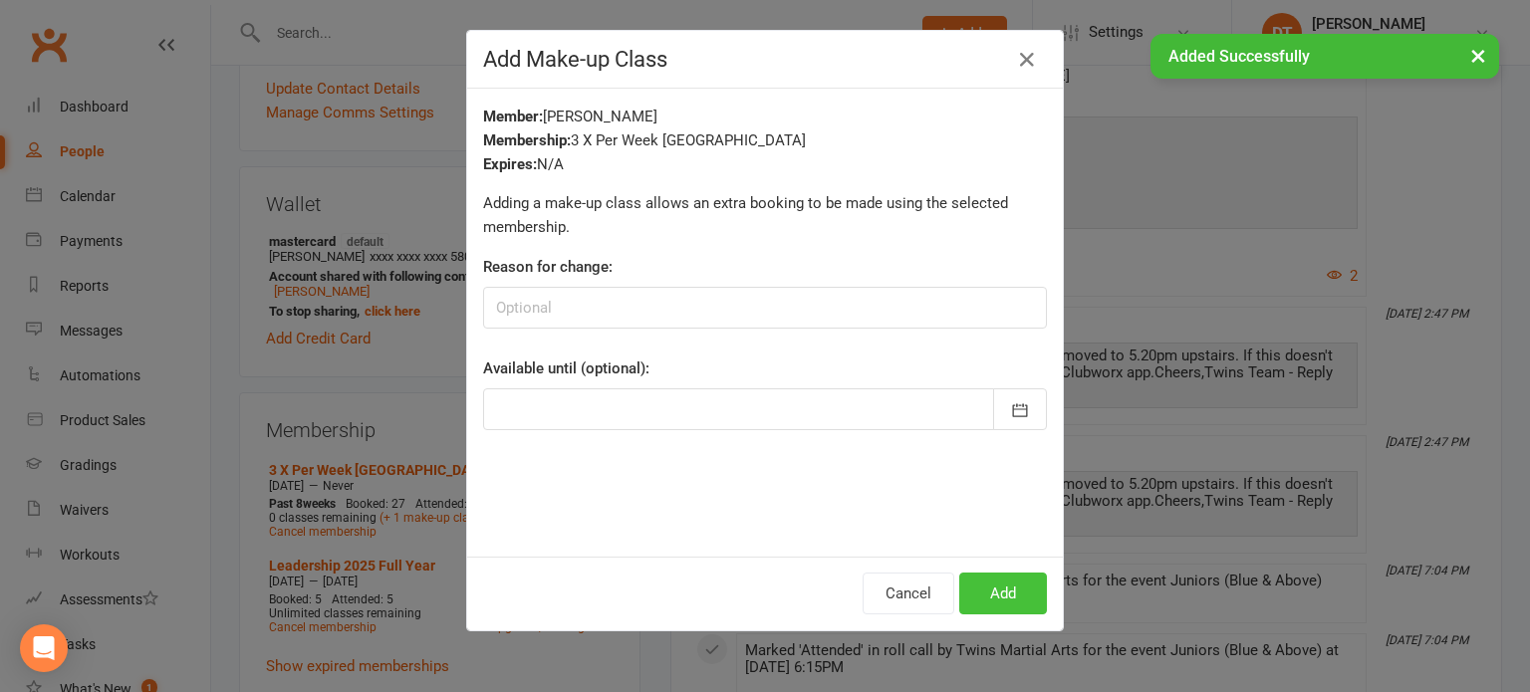
click at [979, 598] on button "Add" at bounding box center [1003, 594] width 88 height 42
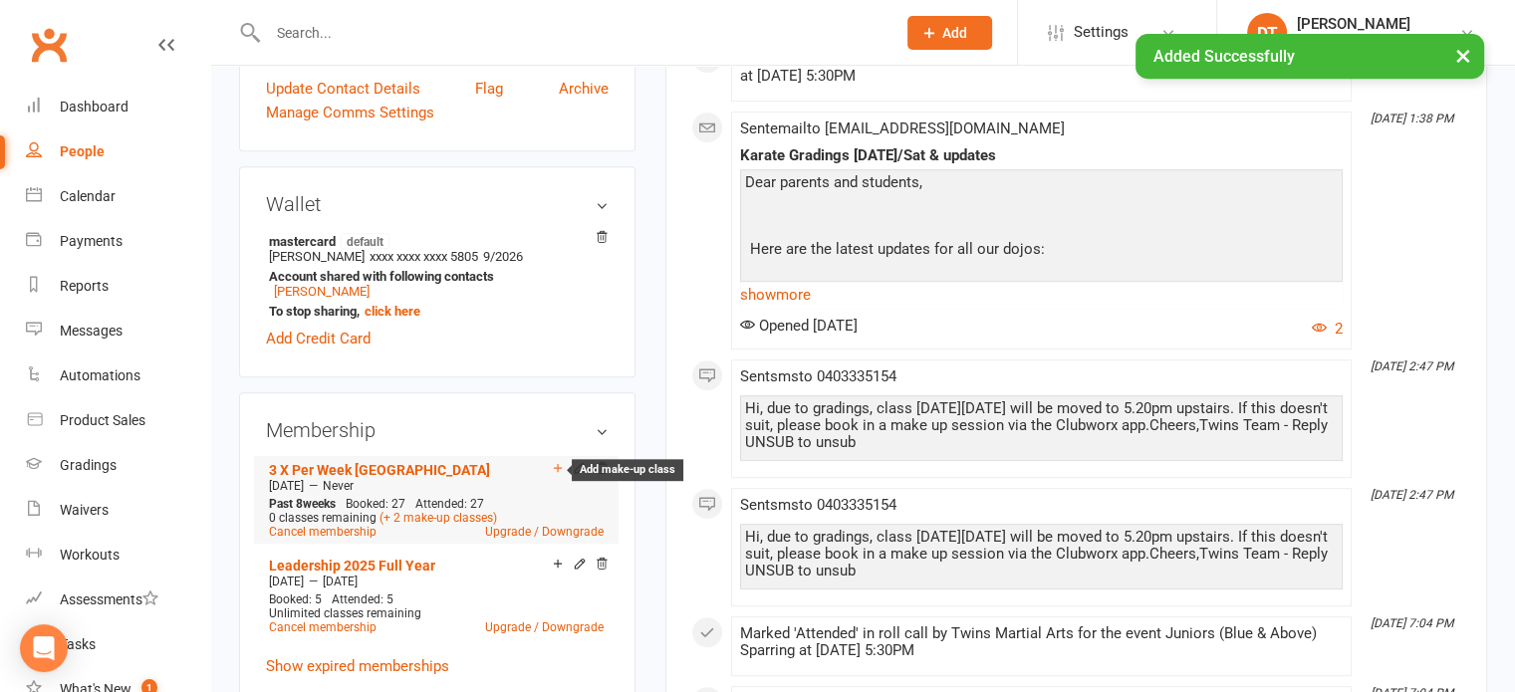
click at [557, 464] on icon at bounding box center [558, 468] width 8 height 8
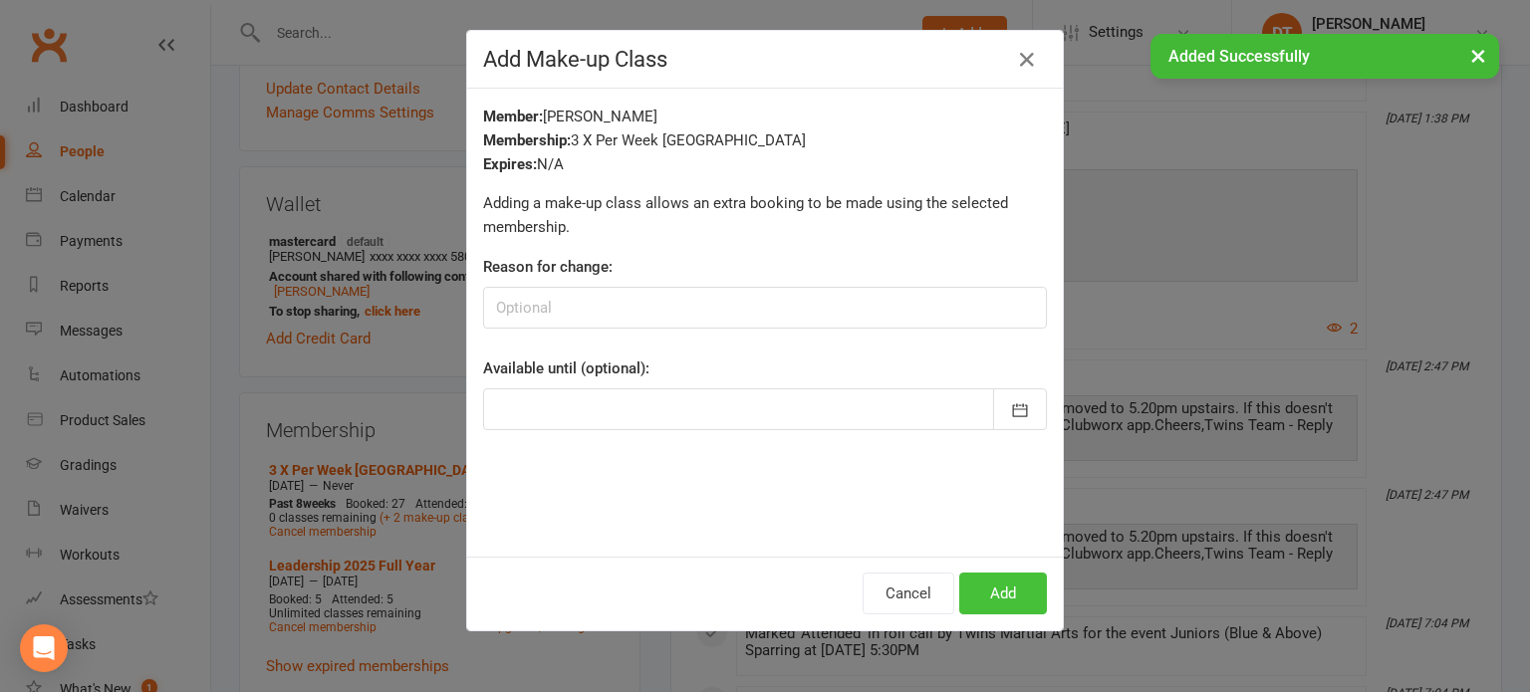
click at [976, 589] on button "Add" at bounding box center [1003, 594] width 88 height 42
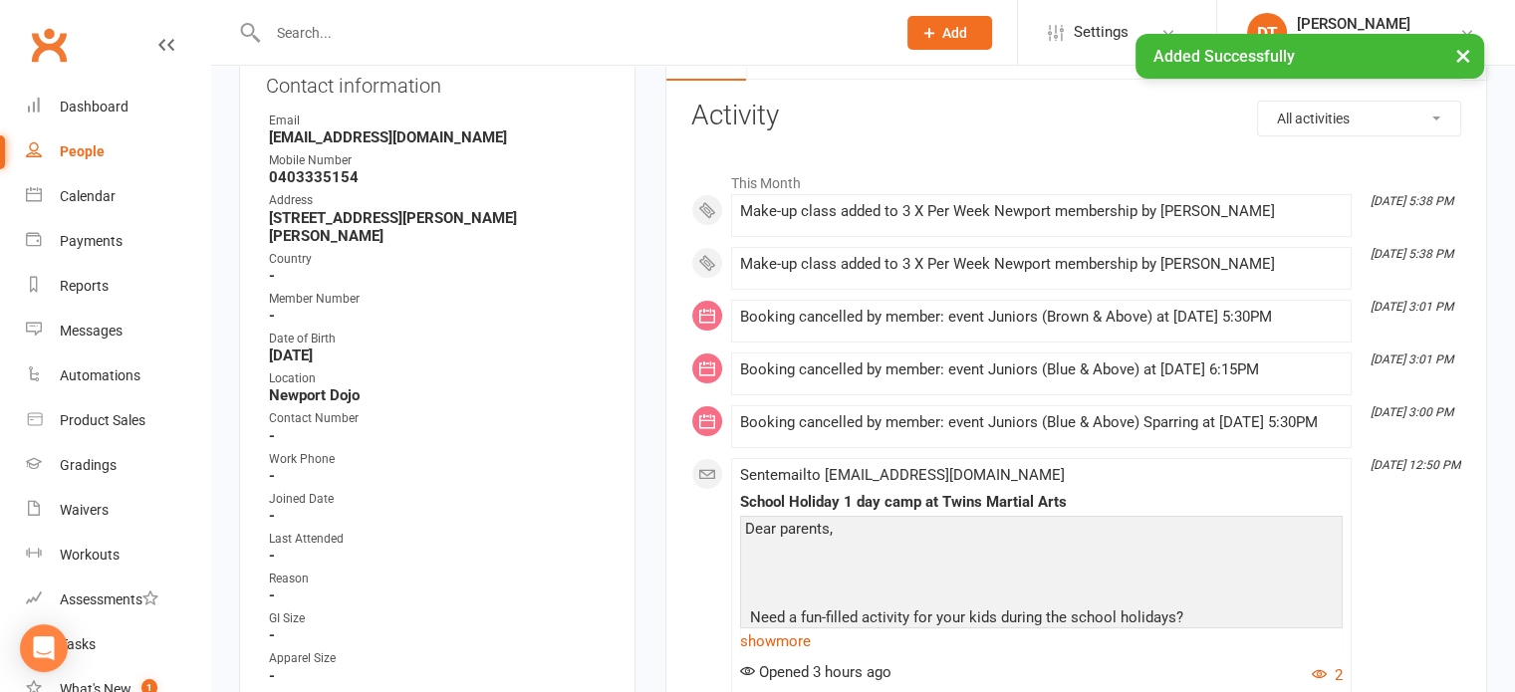
scroll to position [0, 0]
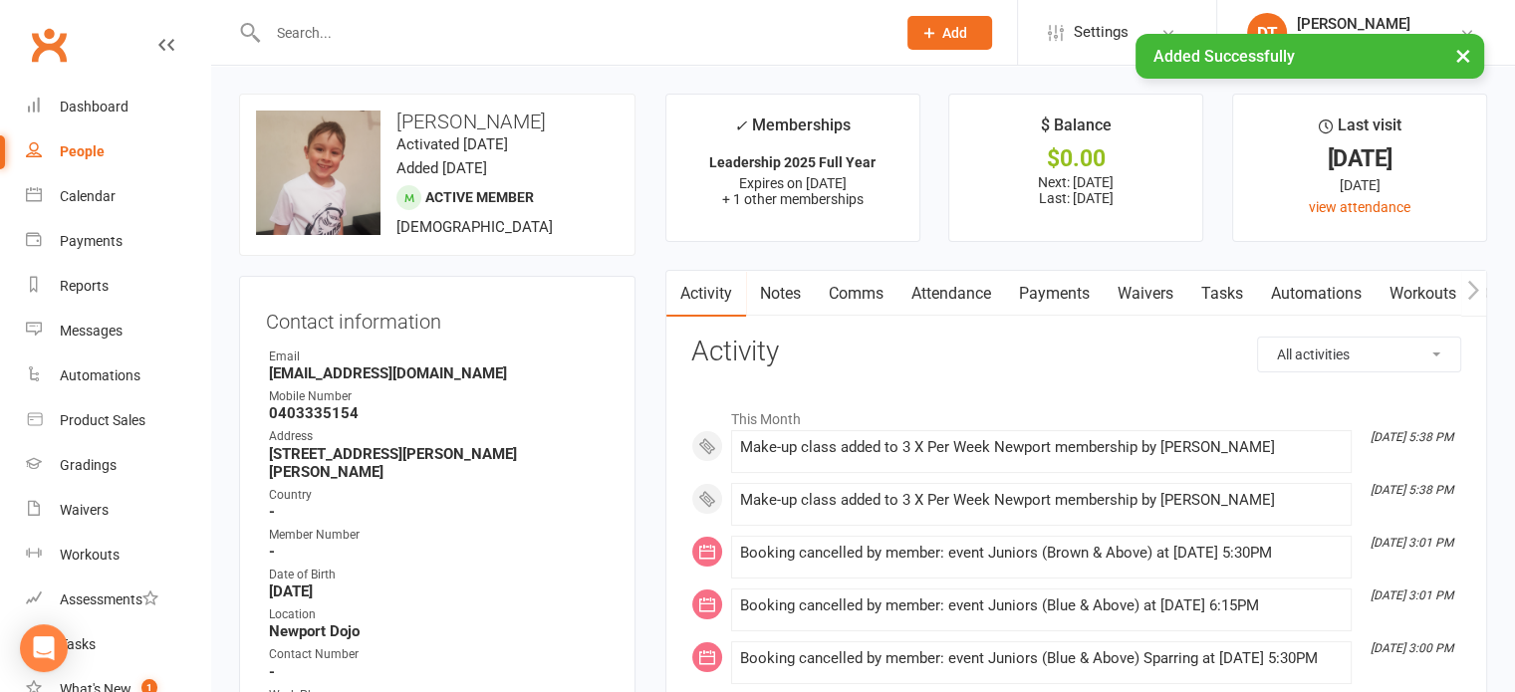
click at [941, 290] on link "Attendance" at bounding box center [952, 294] width 108 height 46
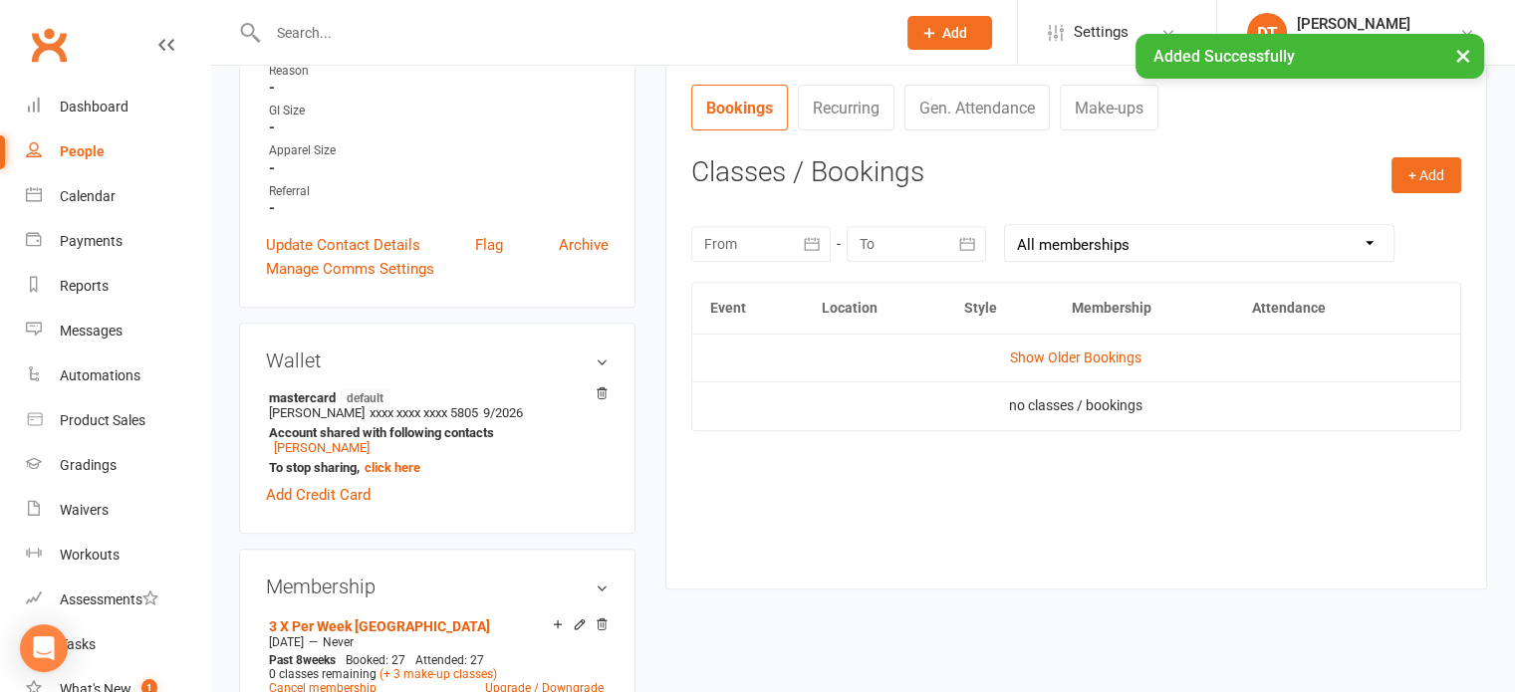
scroll to position [745, 0]
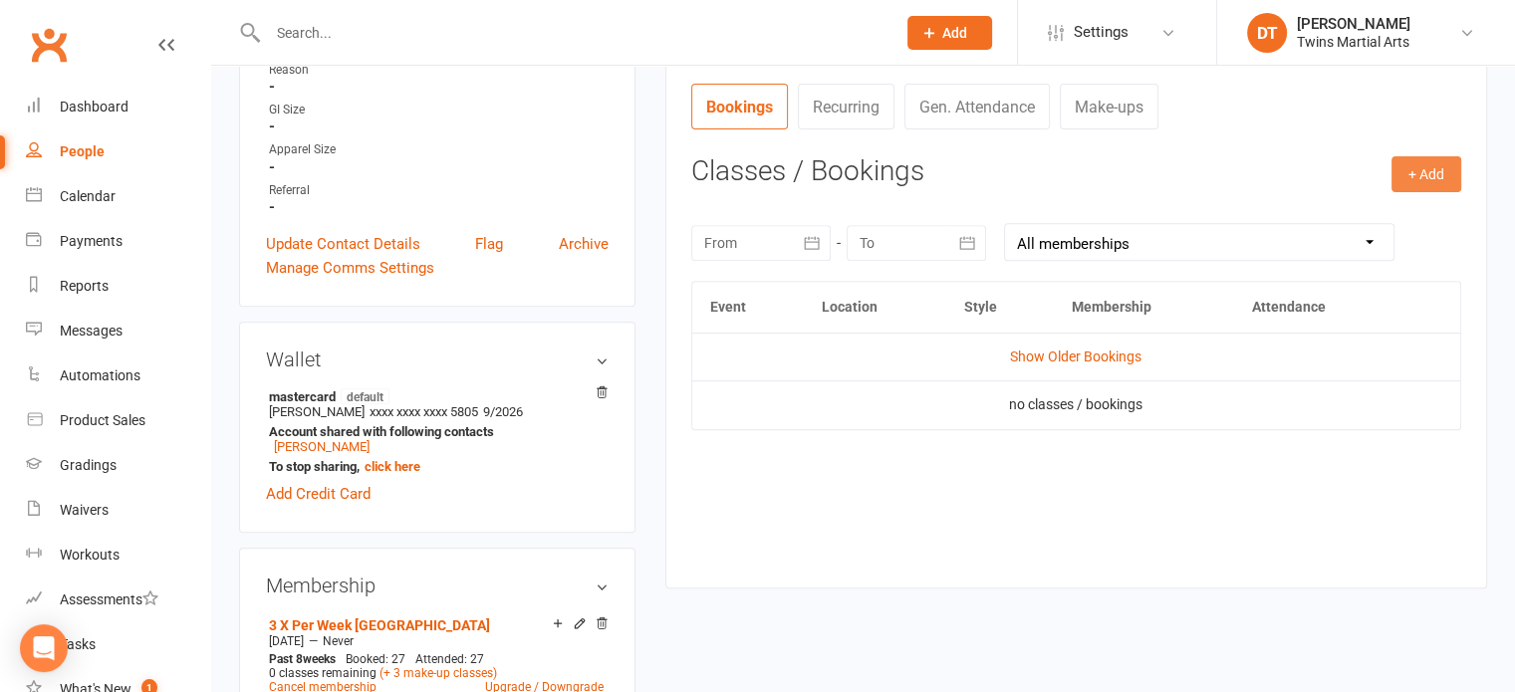
click at [1432, 168] on button "+ Add" at bounding box center [1427, 174] width 70 height 36
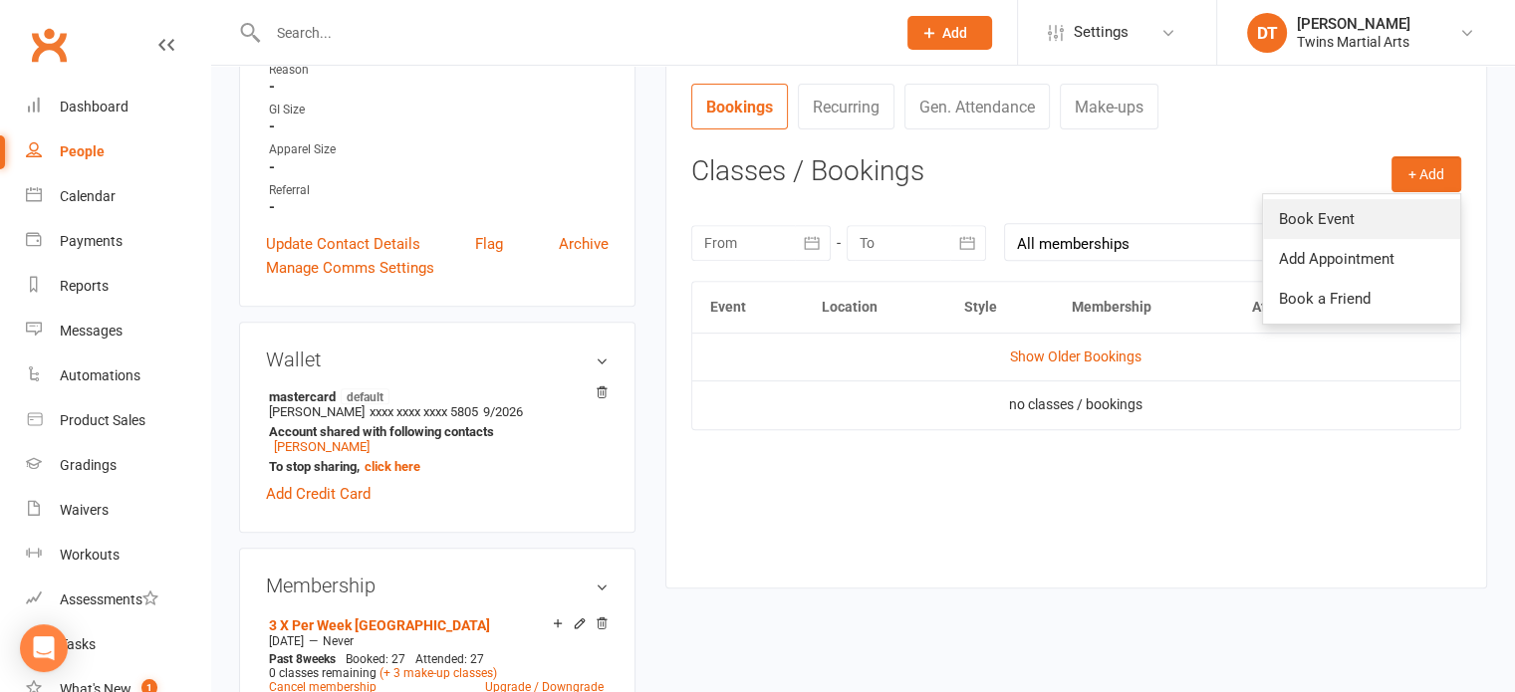
click at [1374, 215] on link "Book Event" at bounding box center [1361, 219] width 197 height 40
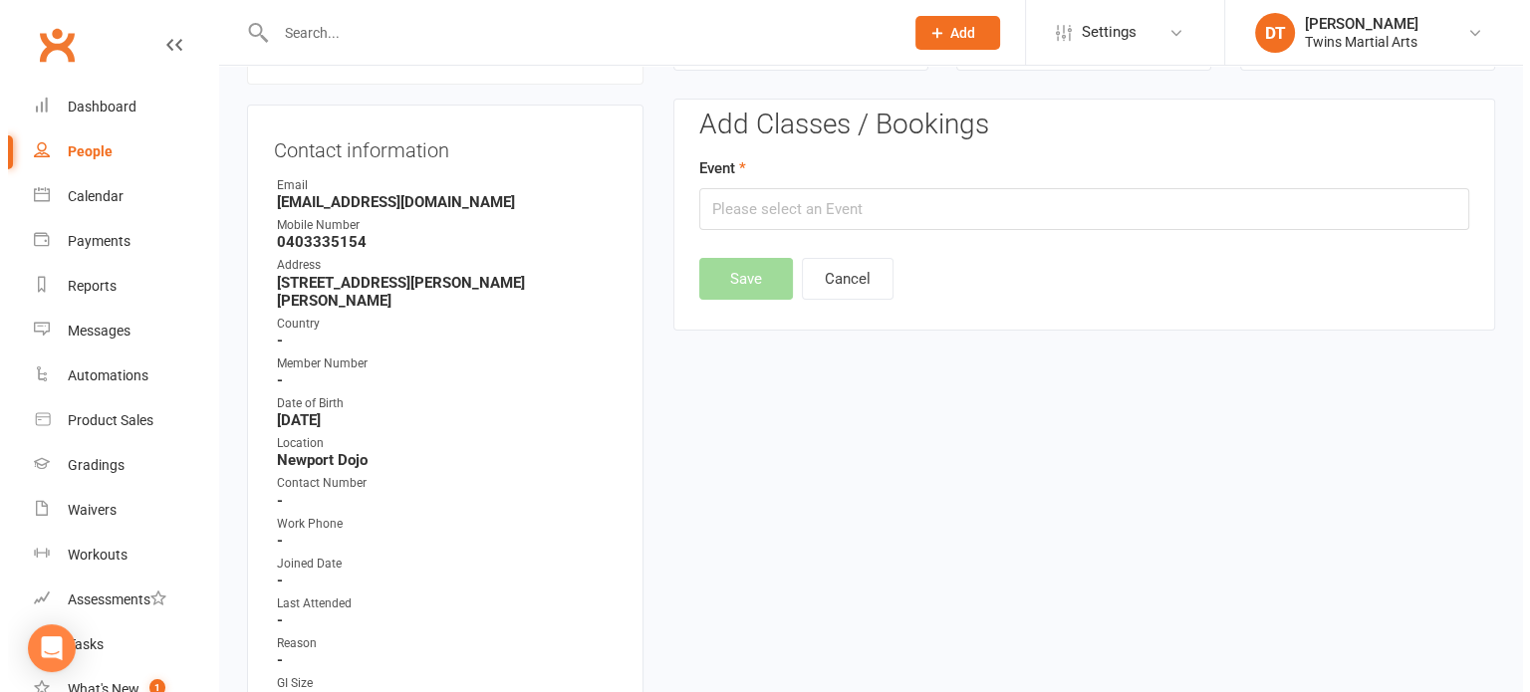
scroll to position [170, 0]
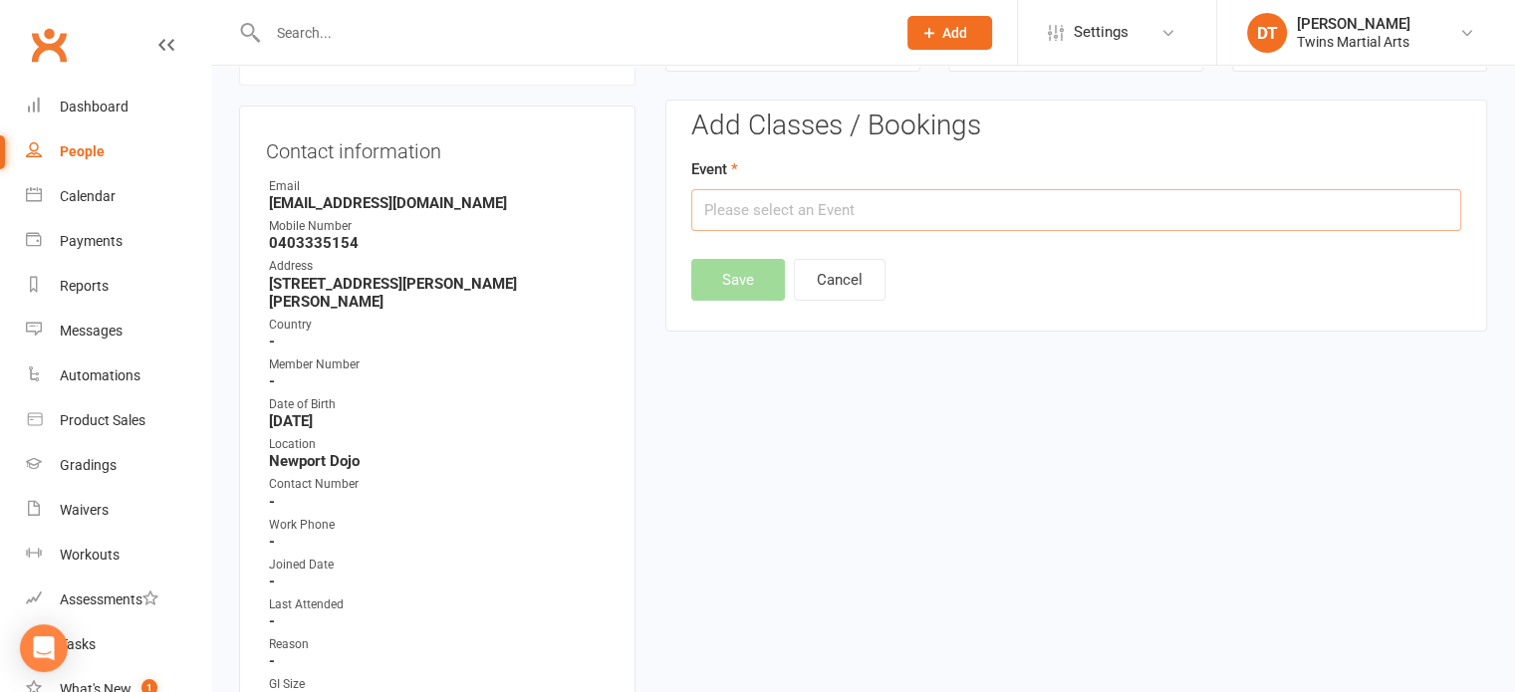
click at [948, 194] on input "text" at bounding box center [1076, 210] width 770 height 42
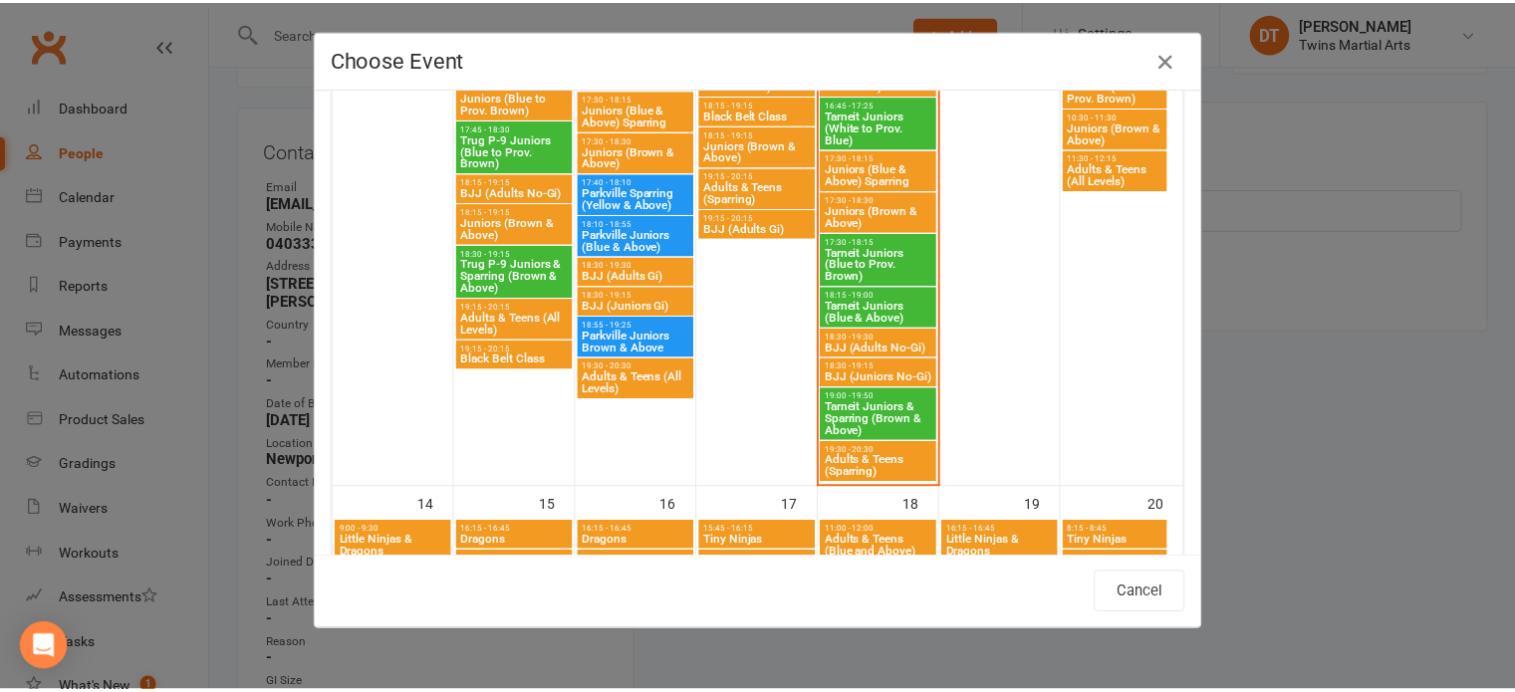
scroll to position [1088, 0]
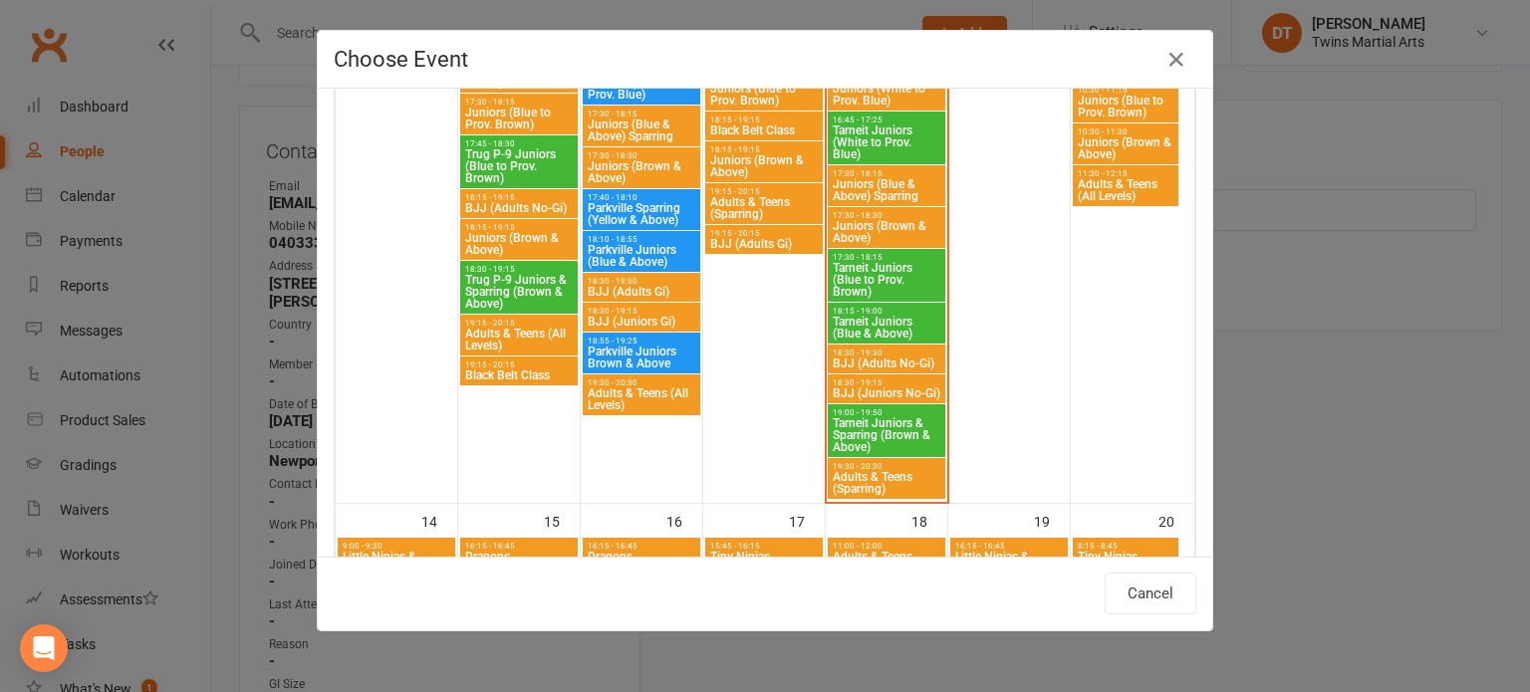
click at [865, 393] on span "BJJ (Juniors No-Gi)" at bounding box center [887, 394] width 110 height 12
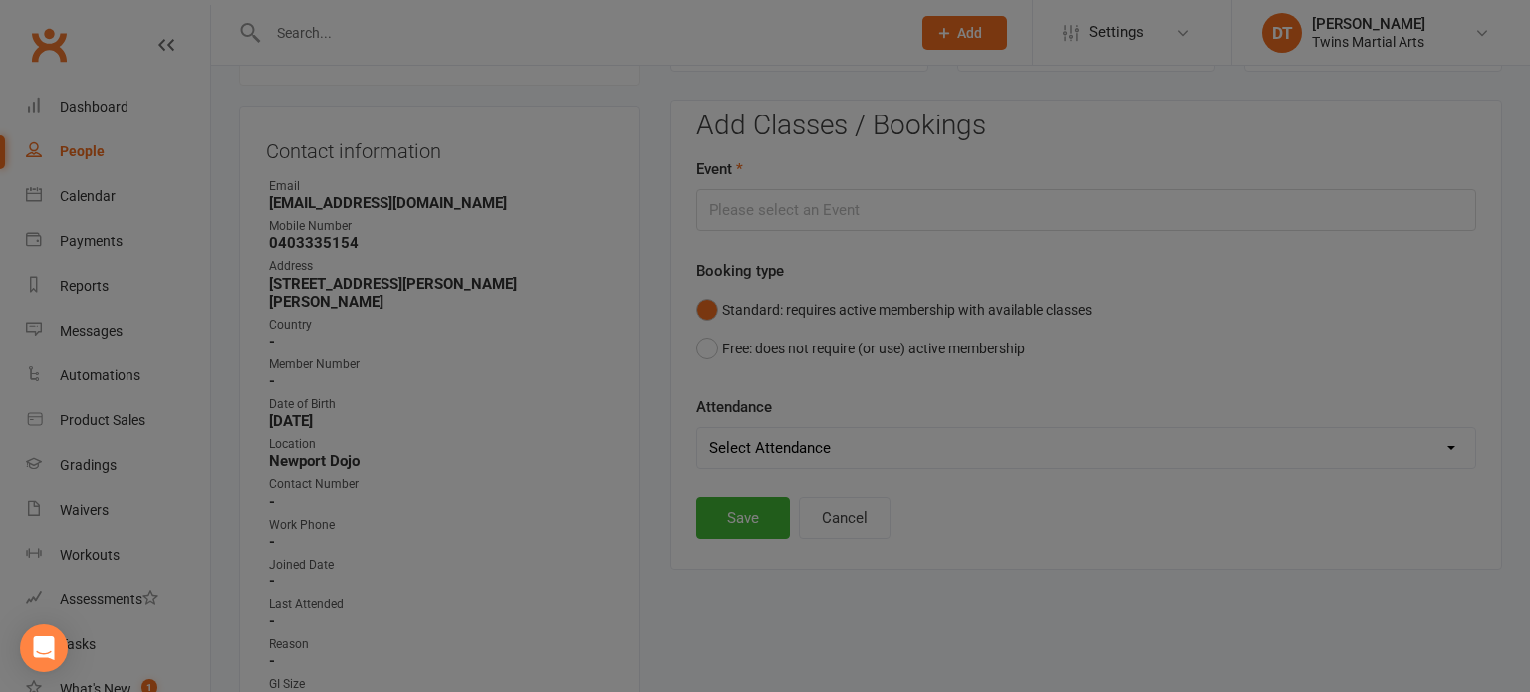
type input "BJJ (Juniors No-Gi) - Sep 11, 2025 6:30:00 PM"
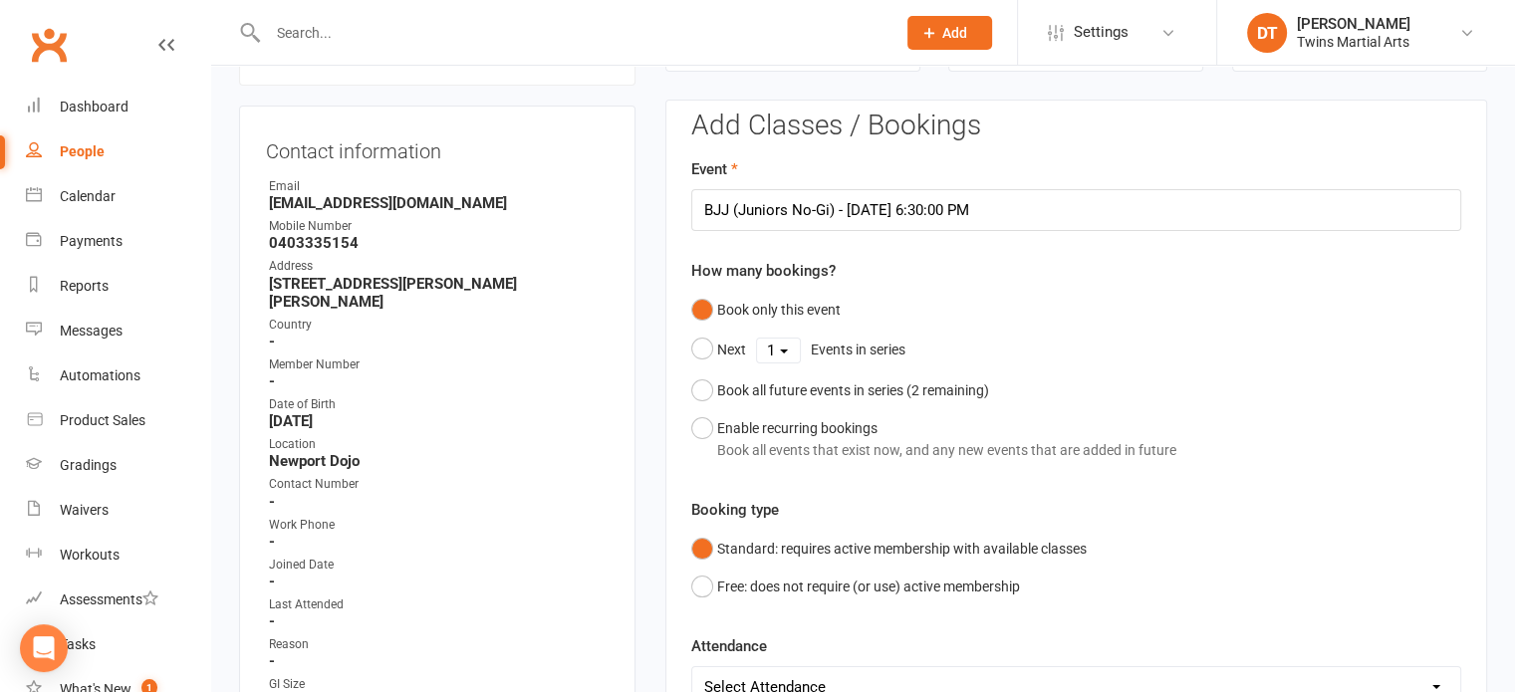
scroll to position [422, 0]
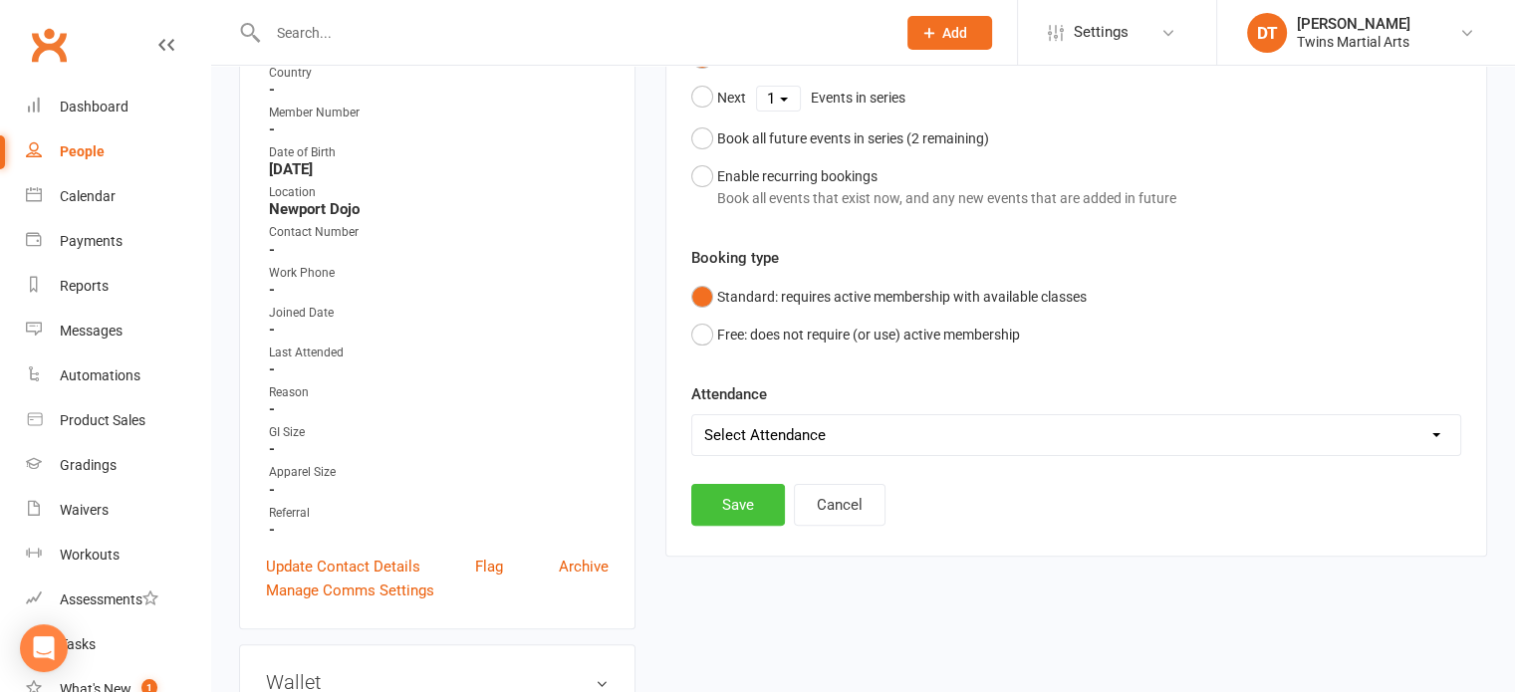
click at [735, 519] on button "Save" at bounding box center [738, 505] width 94 height 42
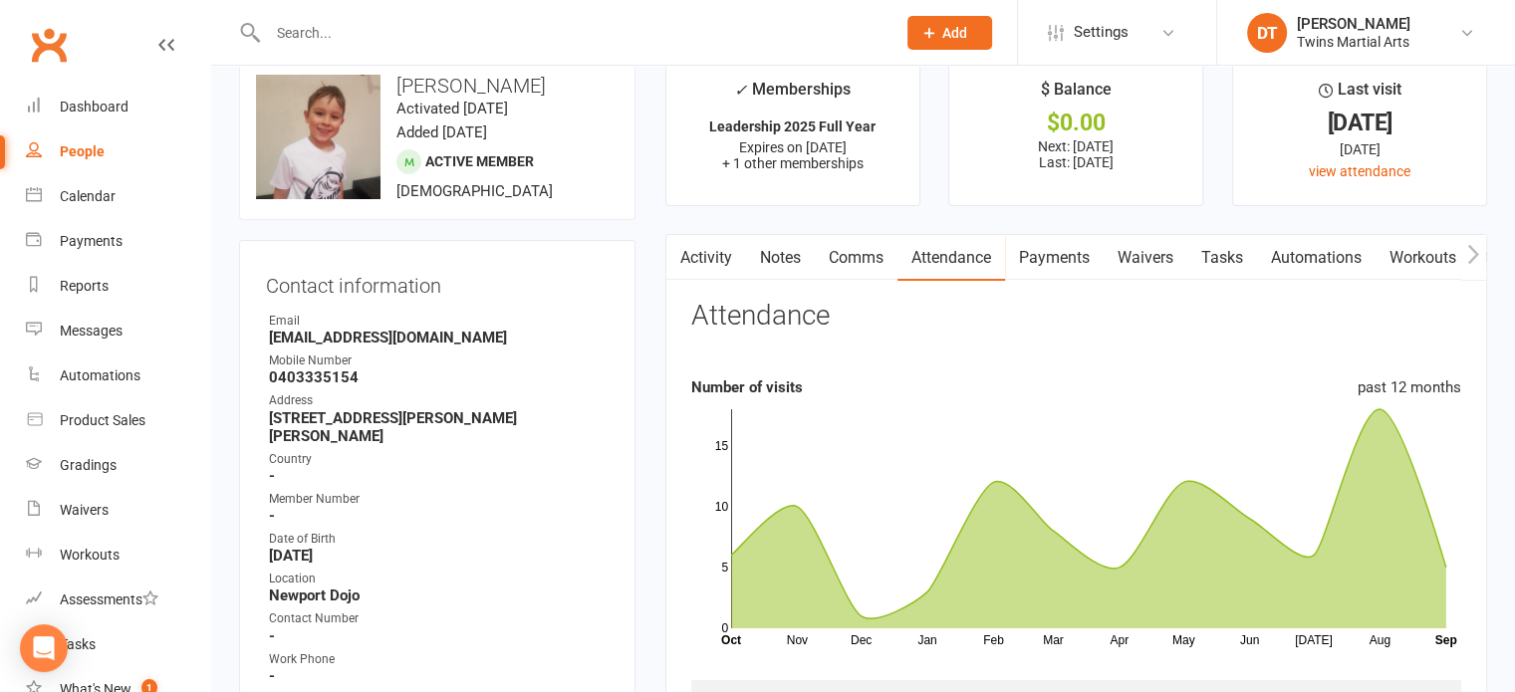
scroll to position [0, 0]
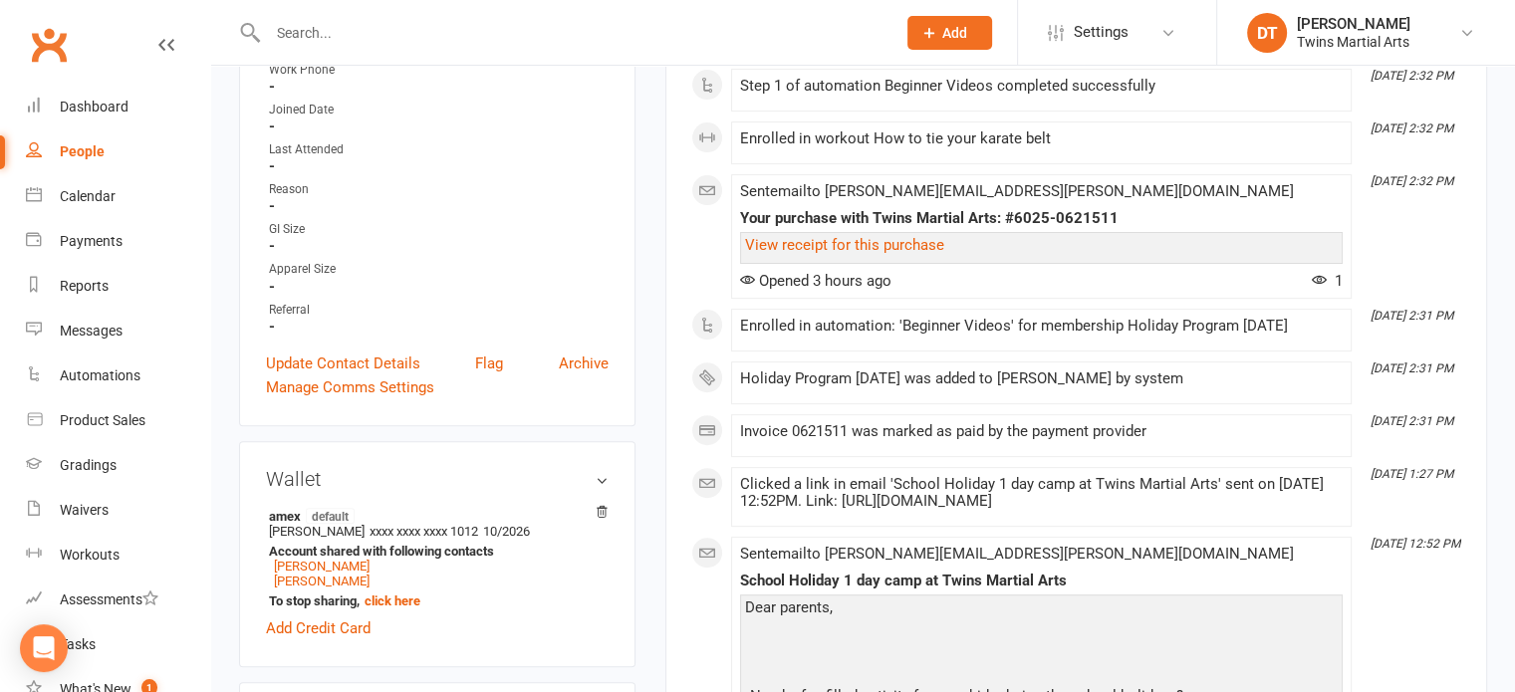
scroll to position [656, 0]
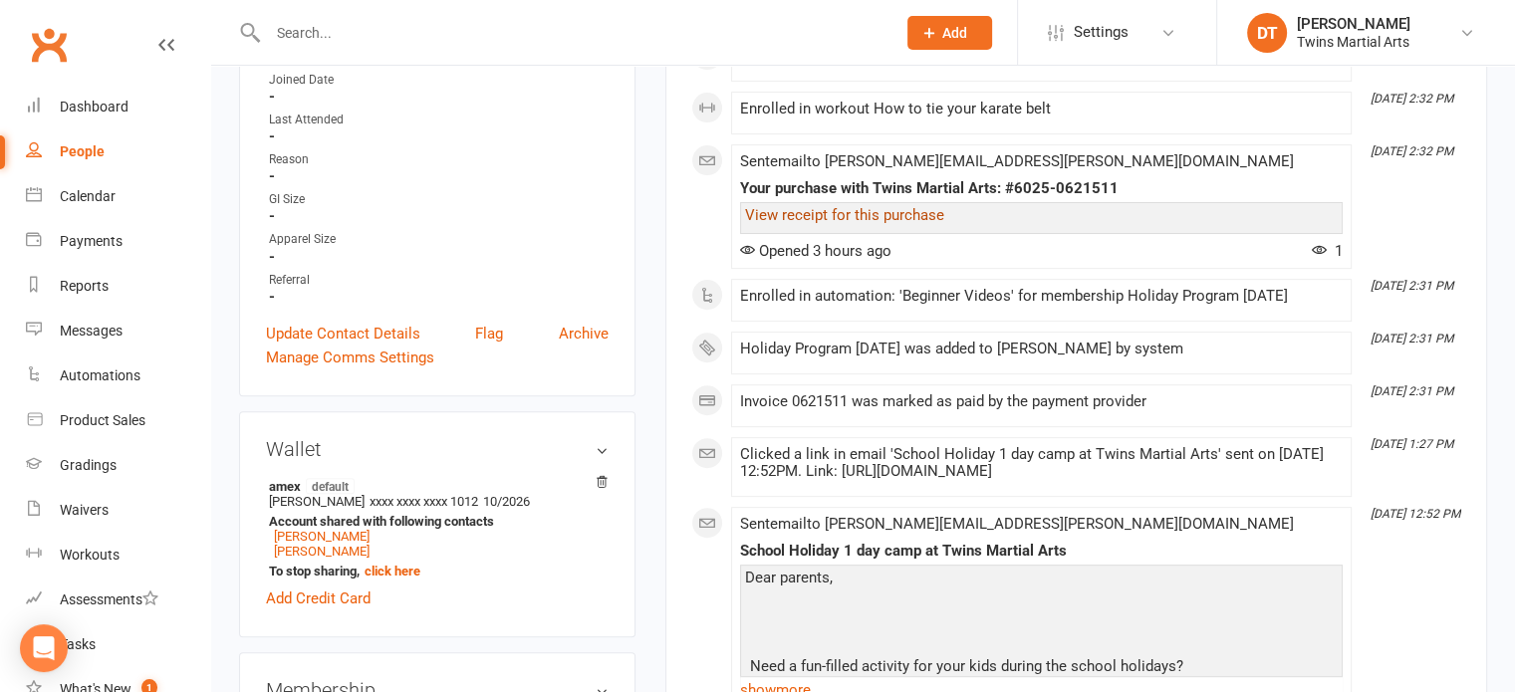
click at [907, 216] on link "View receipt for this purchase" at bounding box center [844, 215] width 199 height 18
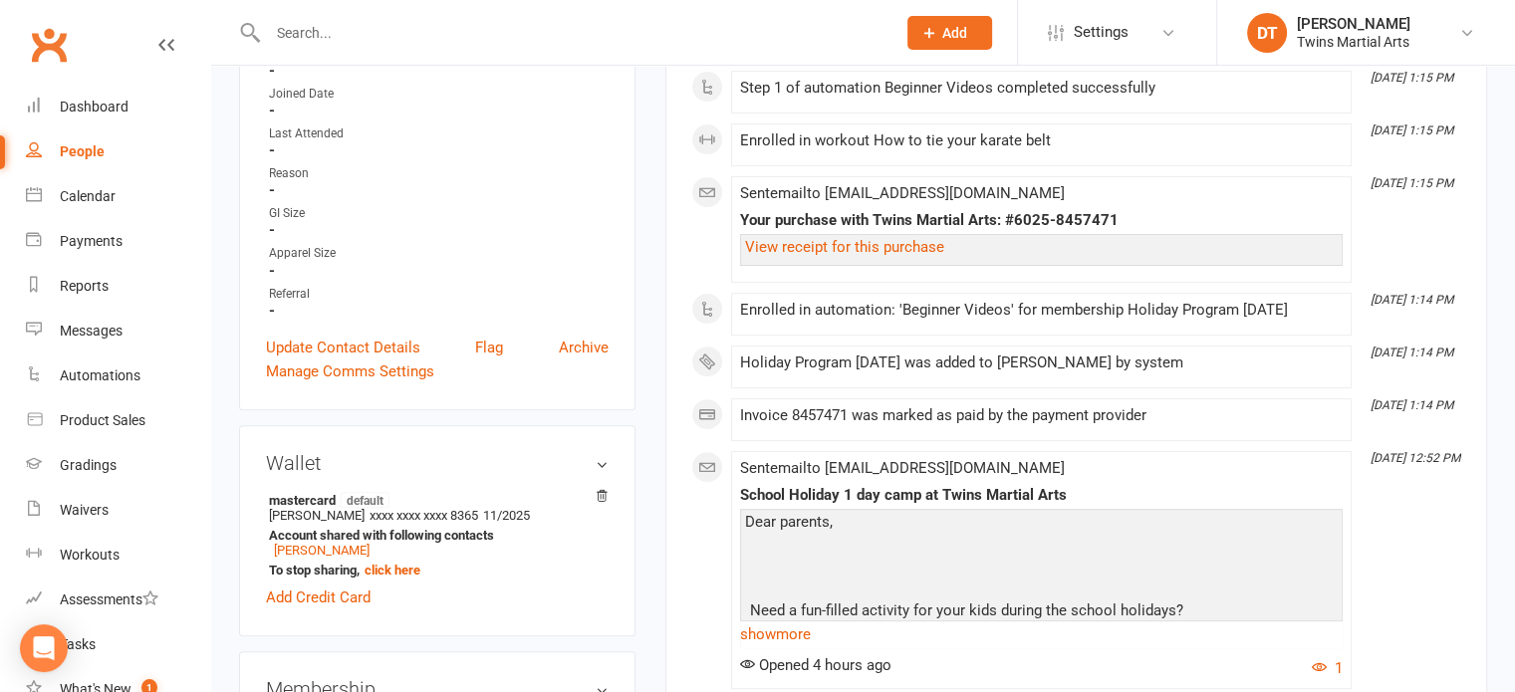
scroll to position [629, 0]
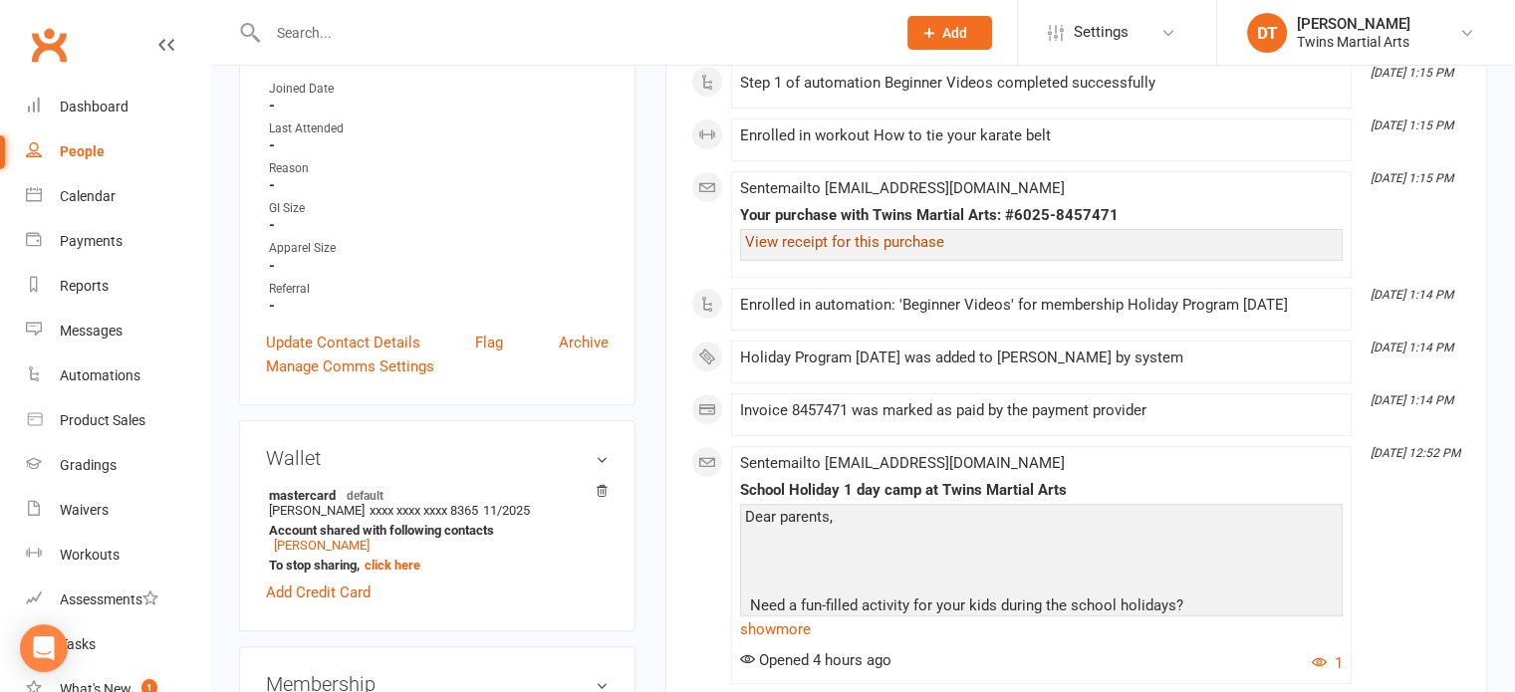
click at [889, 233] on link "View receipt for this purchase" at bounding box center [844, 242] width 199 height 18
